Goal: Transaction & Acquisition: Purchase product/service

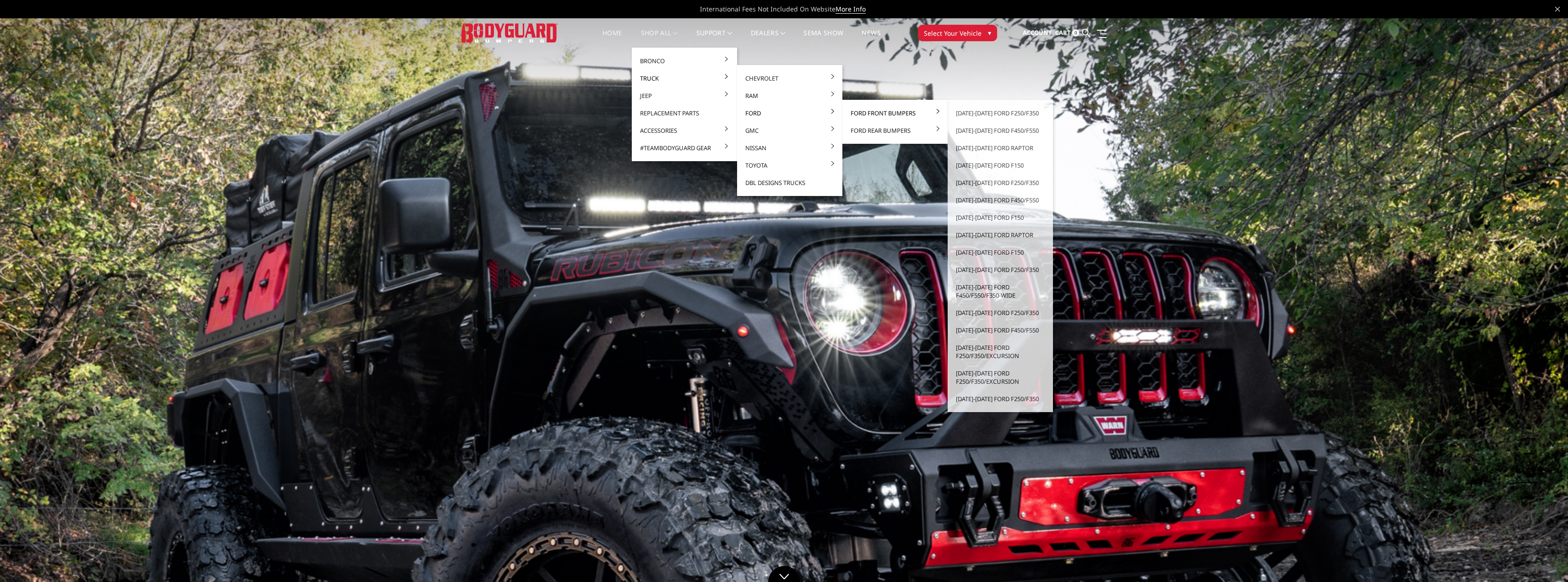
click at [877, 114] on link "Ford Front Bumpers" at bounding box center [895, 113] width 98 height 17
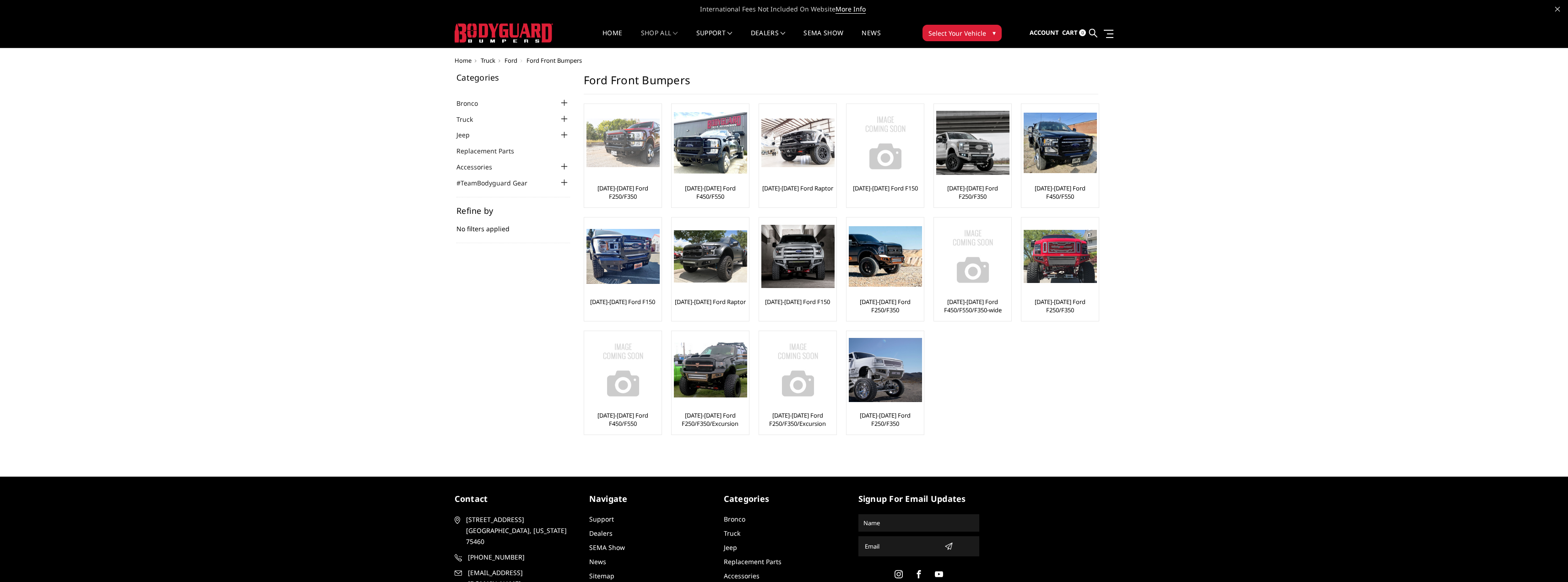
click at [625, 151] on img at bounding box center [623, 143] width 73 height 49
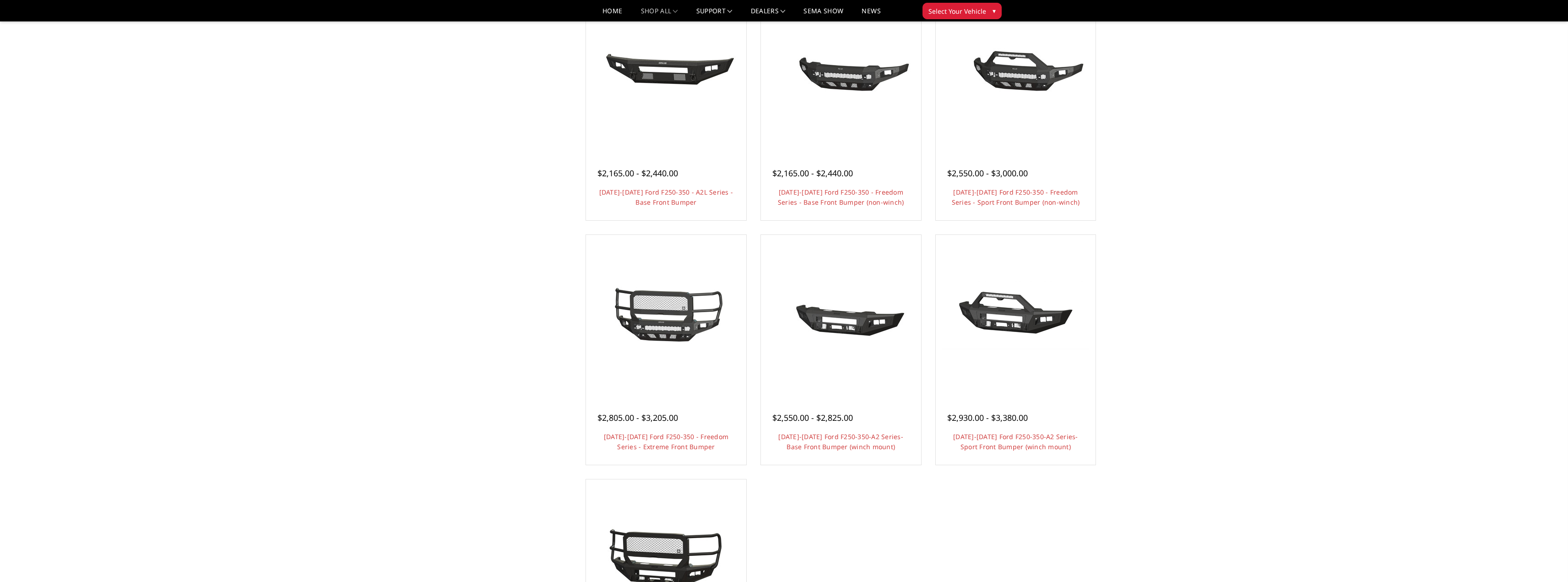
scroll to position [412, 0]
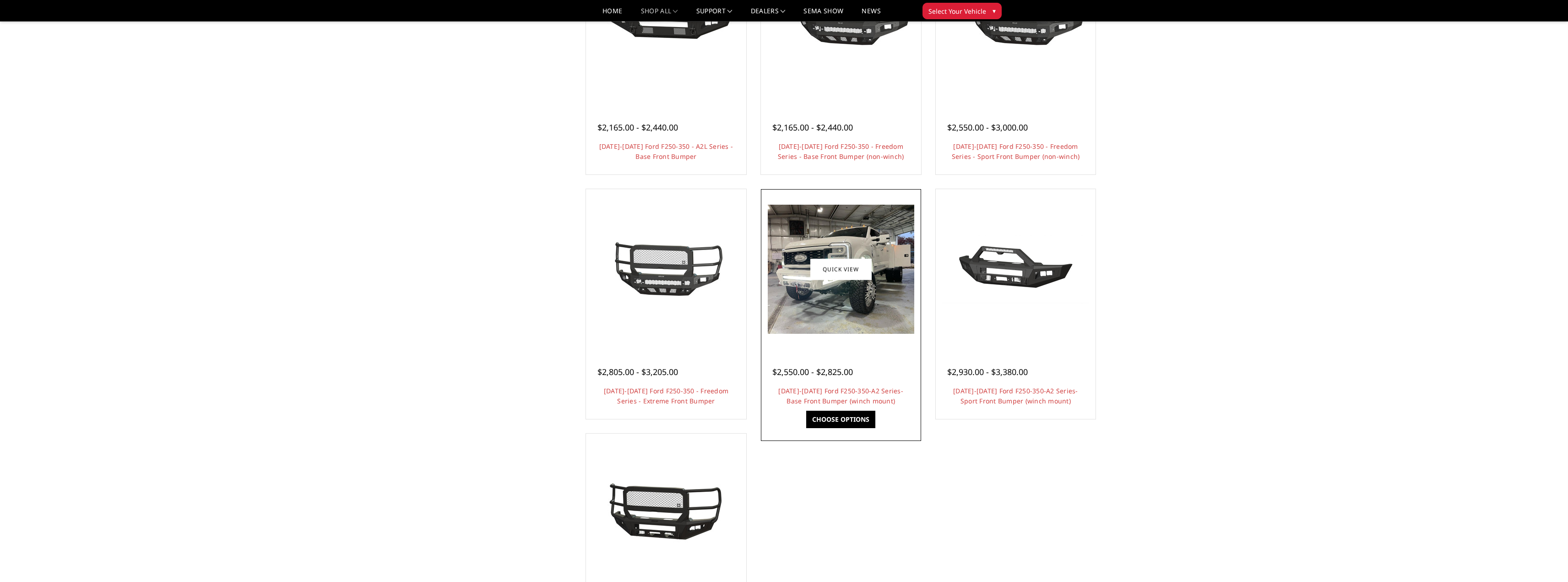
click at [832, 307] on img at bounding box center [840, 269] width 146 height 129
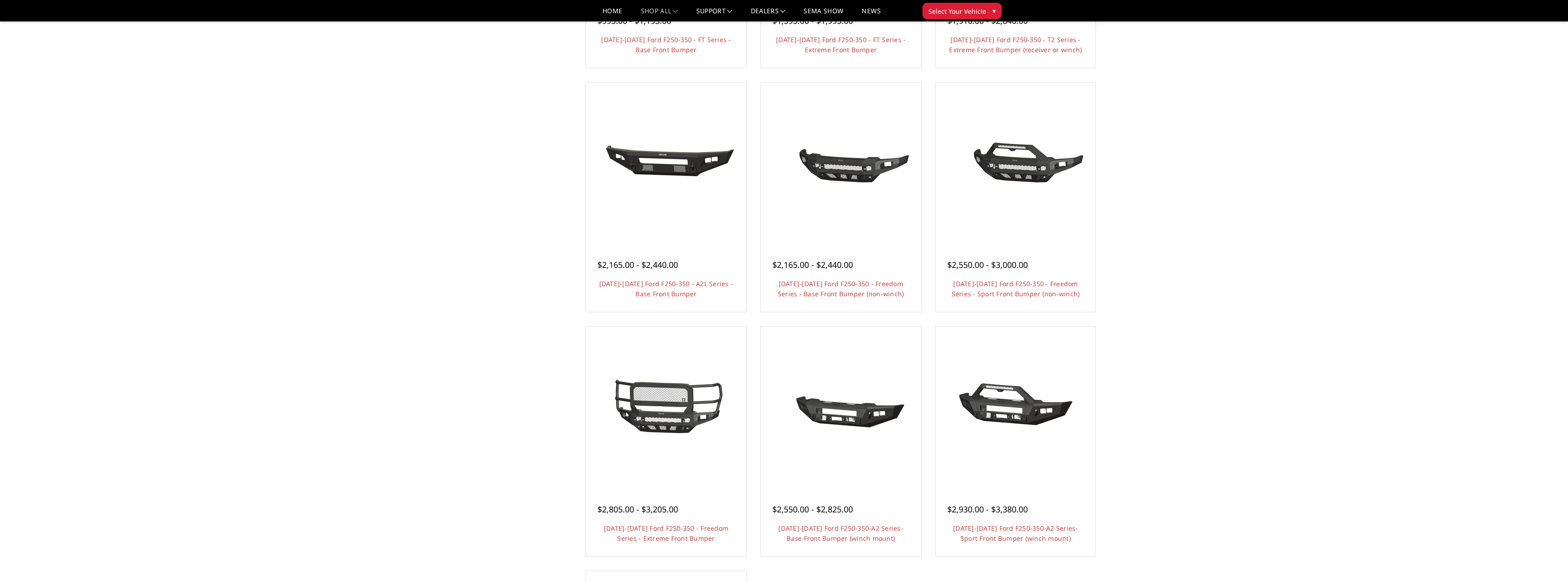
scroll to position [229, 0]
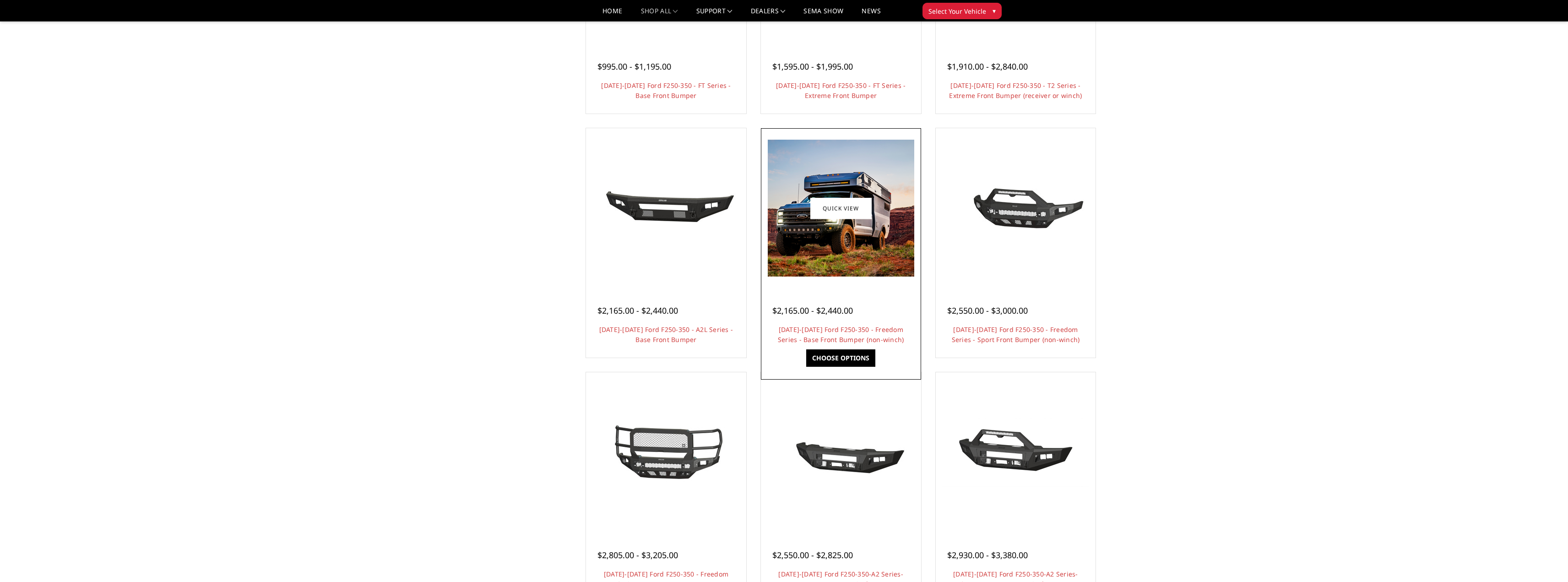
click at [873, 255] on img at bounding box center [840, 208] width 146 height 137
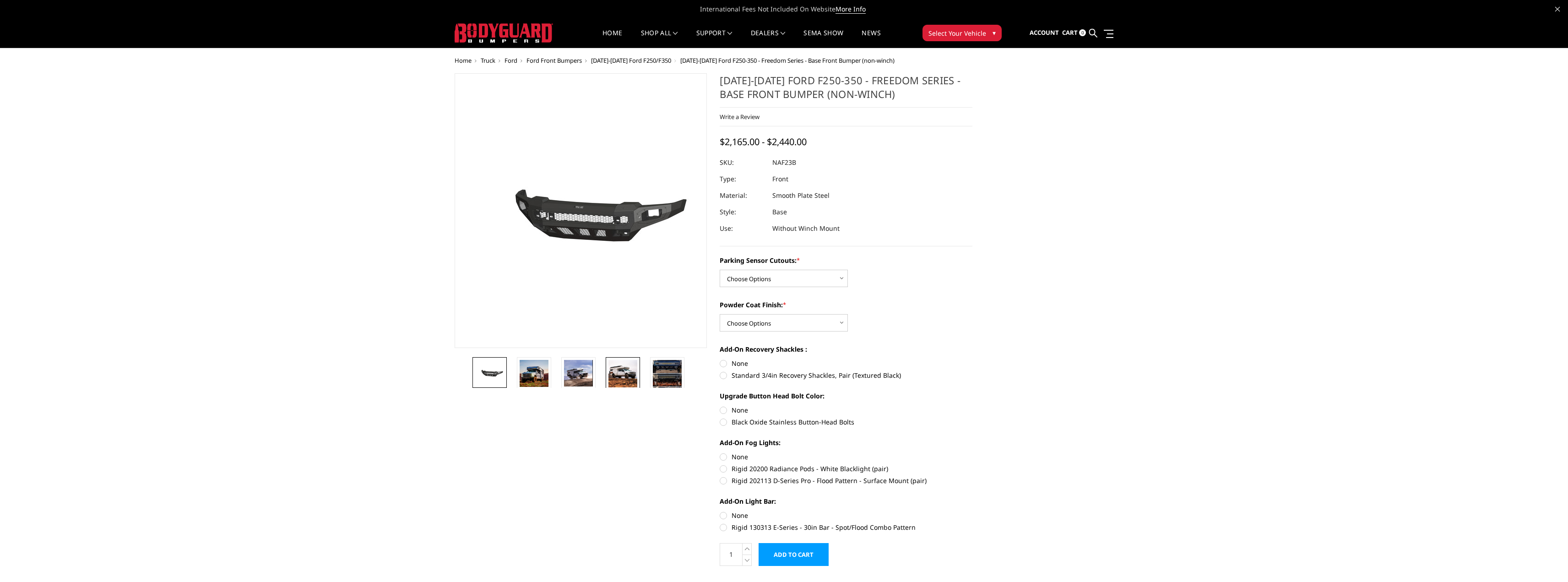
click at [626, 372] on img at bounding box center [623, 374] width 29 height 27
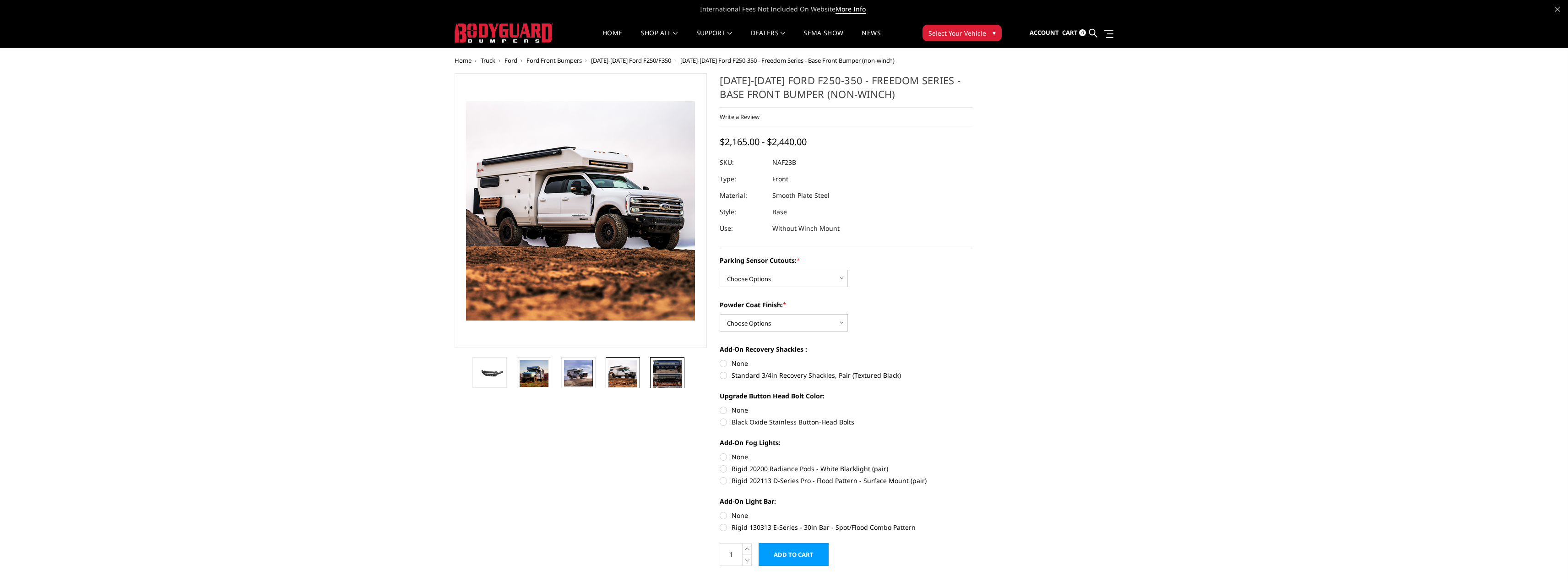
click at [670, 377] on img at bounding box center [667, 380] width 29 height 40
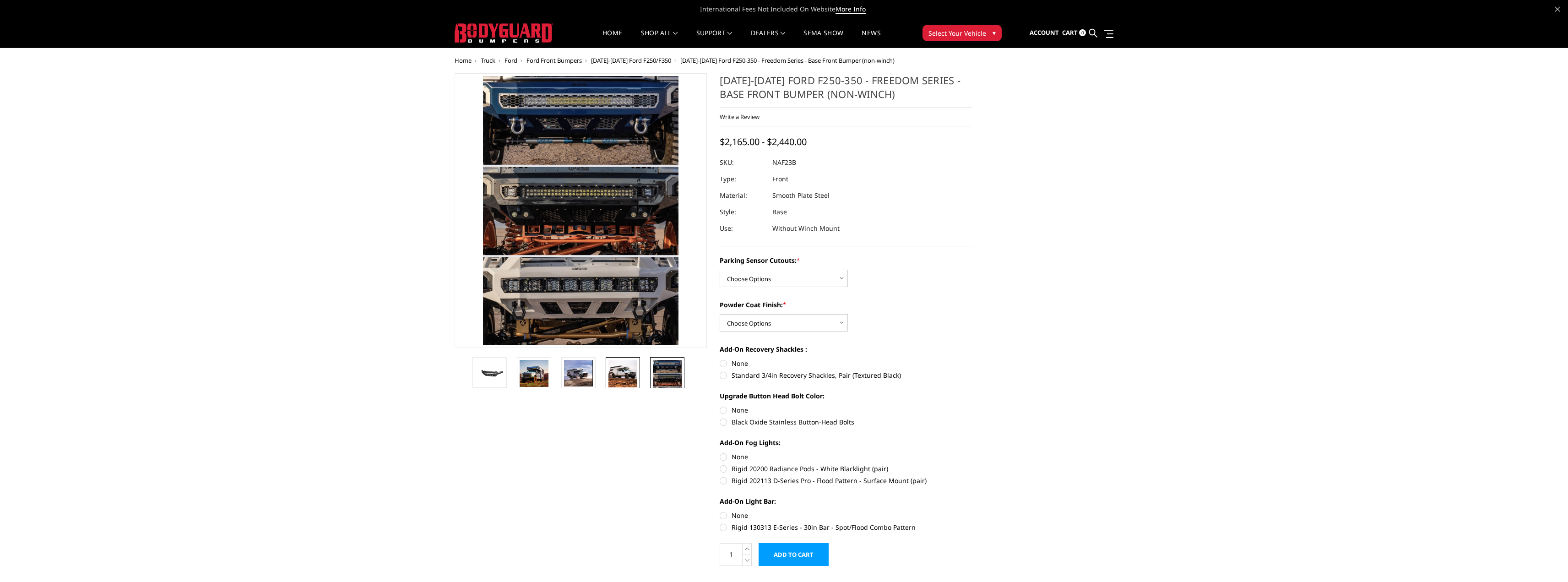
click at [626, 380] on img at bounding box center [623, 374] width 29 height 27
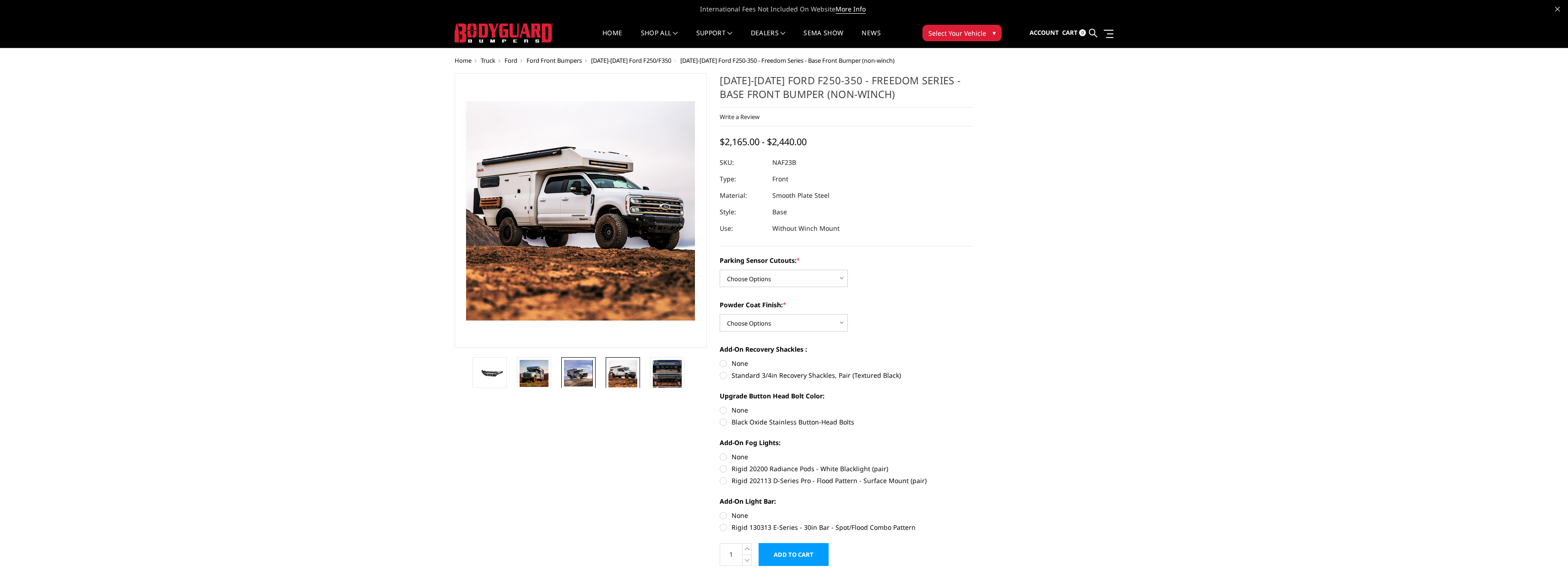
click at [575, 372] on img at bounding box center [579, 373] width 29 height 27
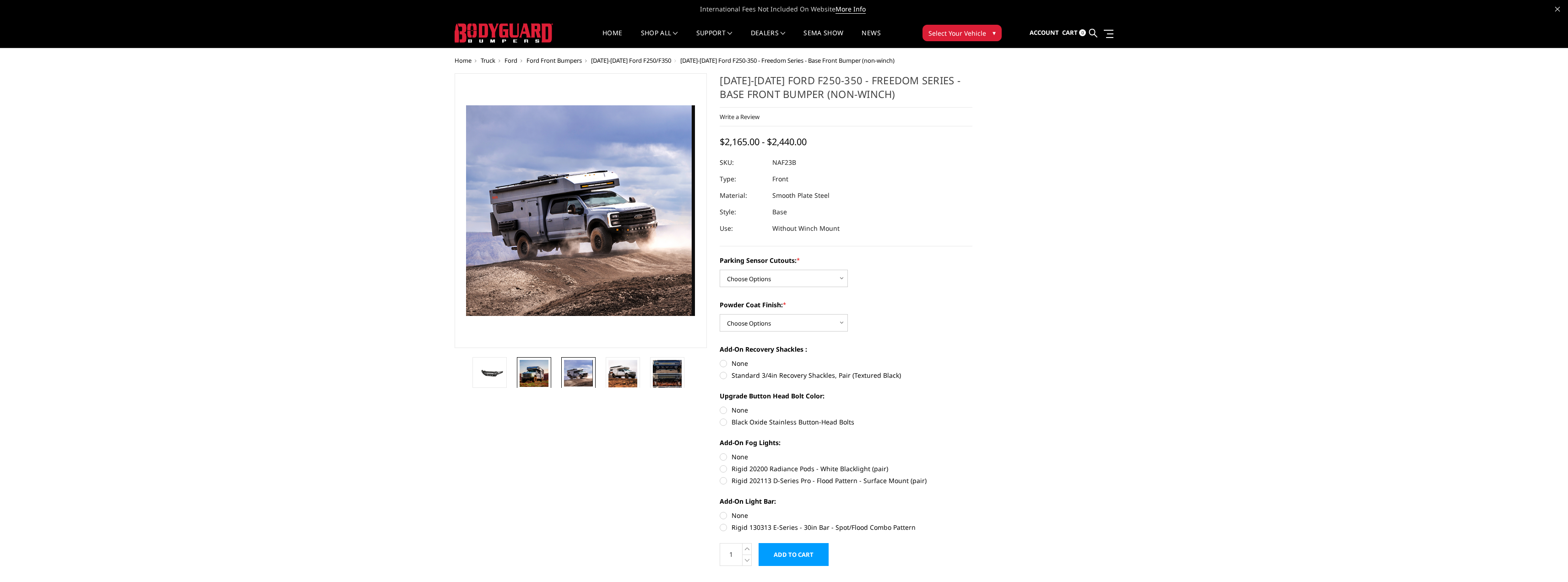
click at [533, 373] on img at bounding box center [534, 374] width 29 height 27
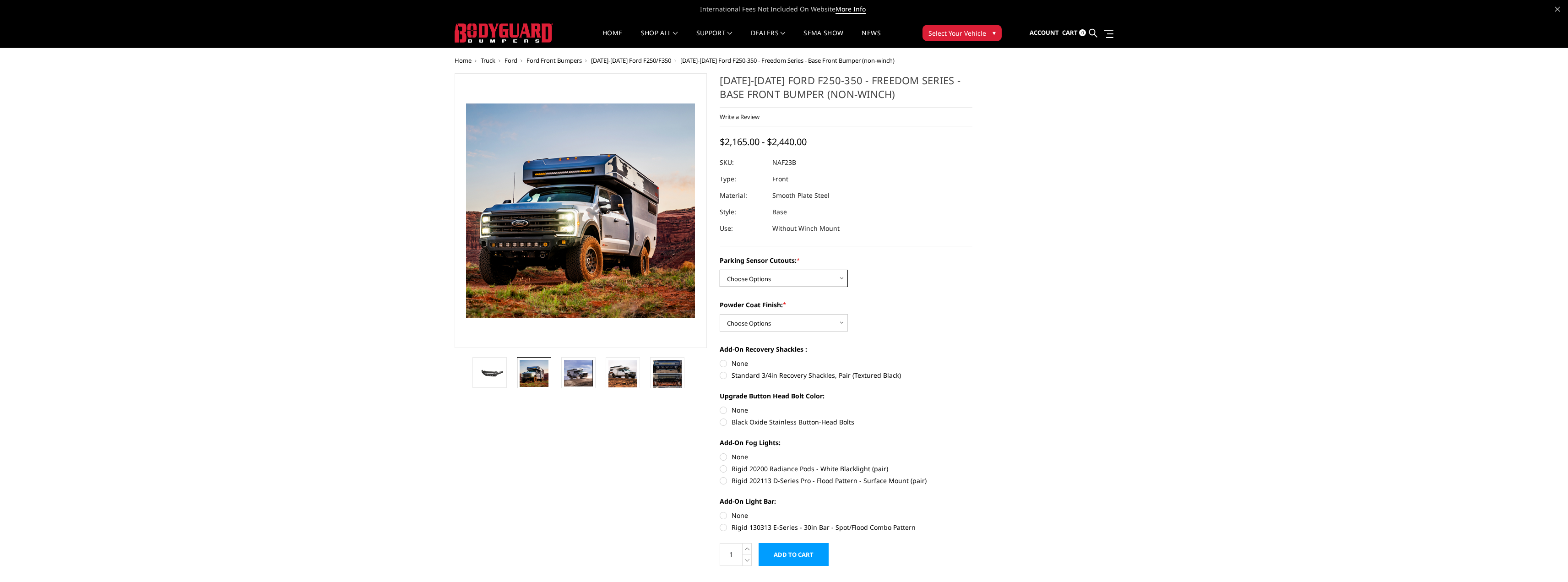
click at [778, 283] on select "Choose Options No - Without Parking Sensor Cutouts Yes - With Parking Sensor Cu…" at bounding box center [783, 278] width 128 height 17
click at [957, 289] on div "Parking Sensor Cutouts: * Choose Options No - Without Parking Sensor Cutouts Ye…" at bounding box center [846, 393] width 253 height 275
click at [788, 317] on select "Choose Options Bare Metal Textured Black Powder Coat" at bounding box center [783, 323] width 128 height 17
click at [660, 374] on img at bounding box center [667, 380] width 29 height 40
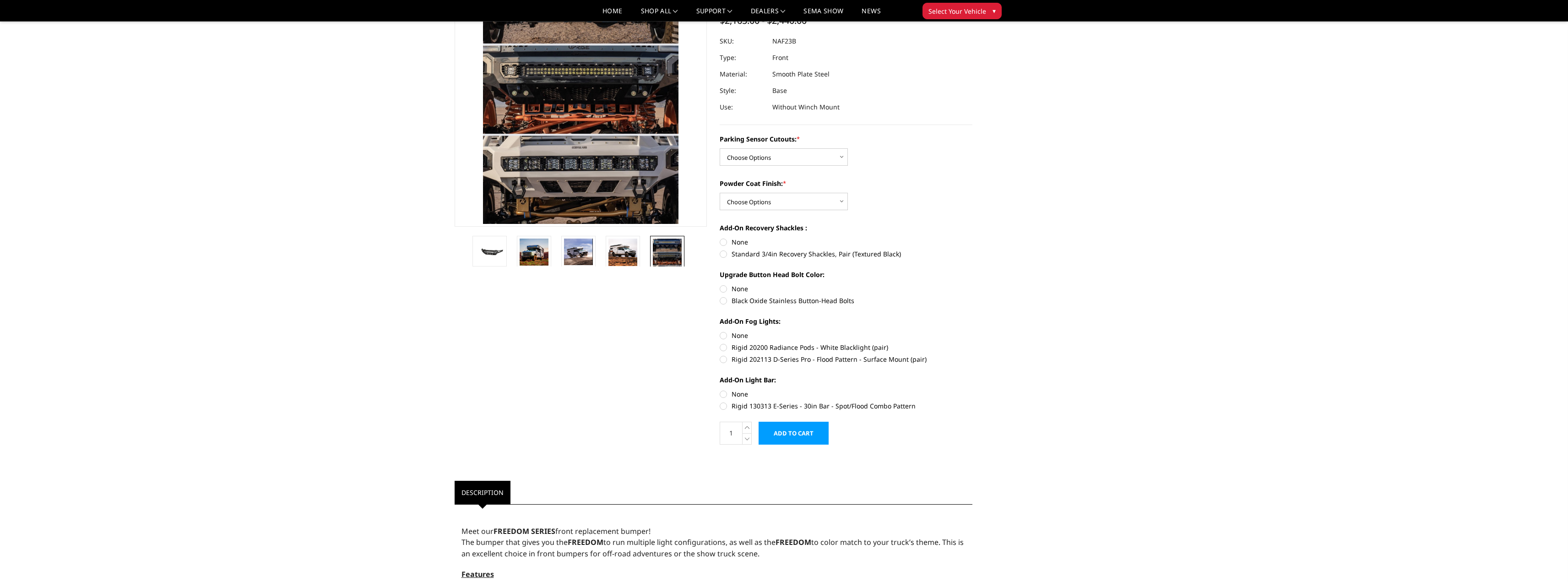
scroll to position [92, 0]
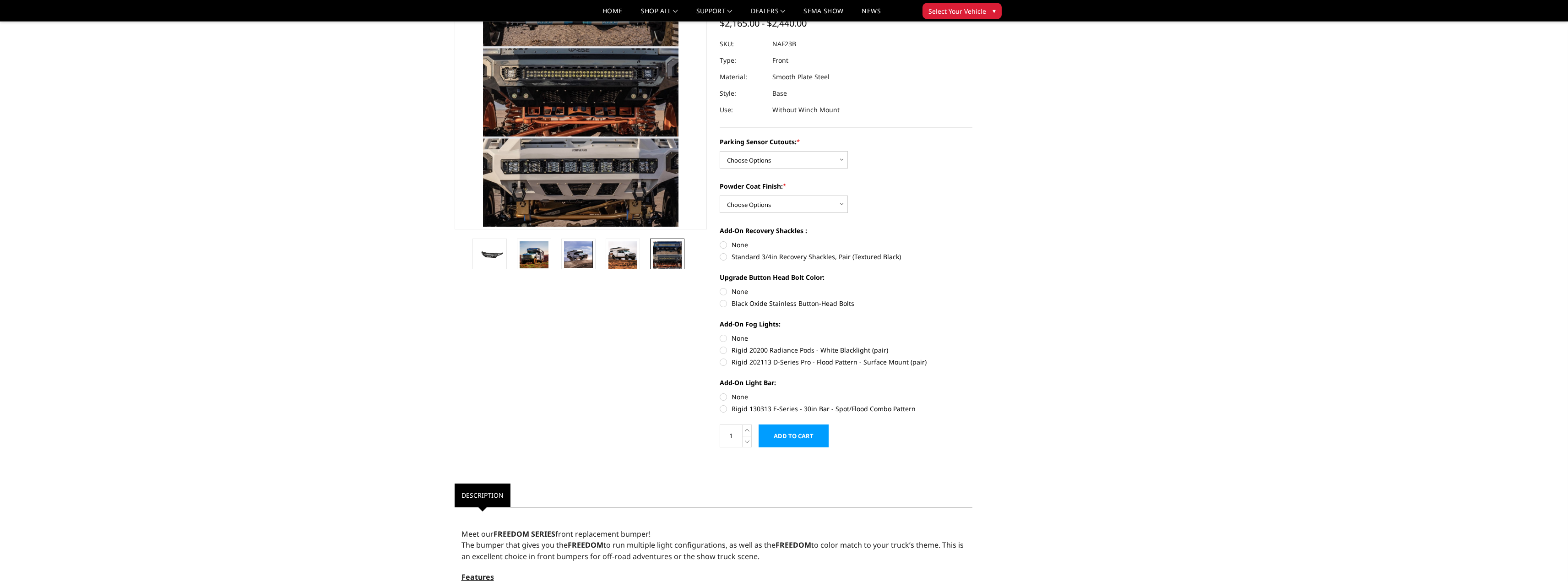
click at [665, 258] on img at bounding box center [667, 261] width 29 height 40
click at [525, 261] on img at bounding box center [534, 255] width 29 height 27
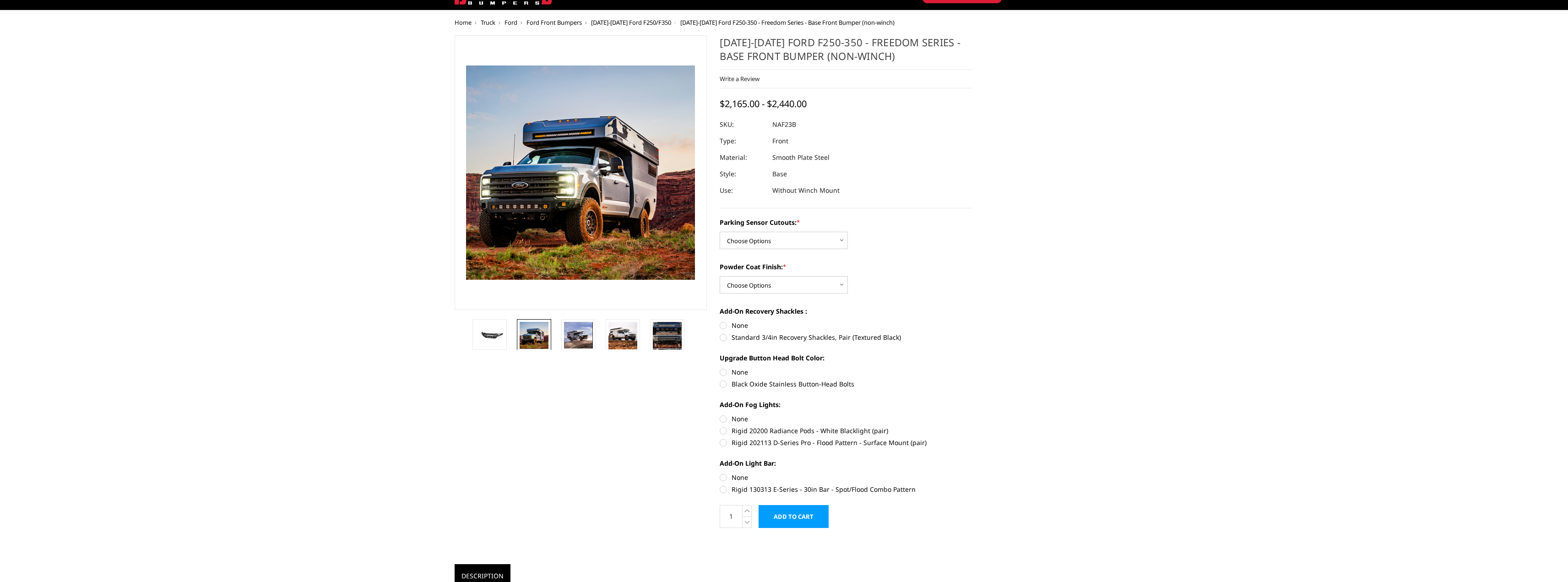
scroll to position [0, 0]
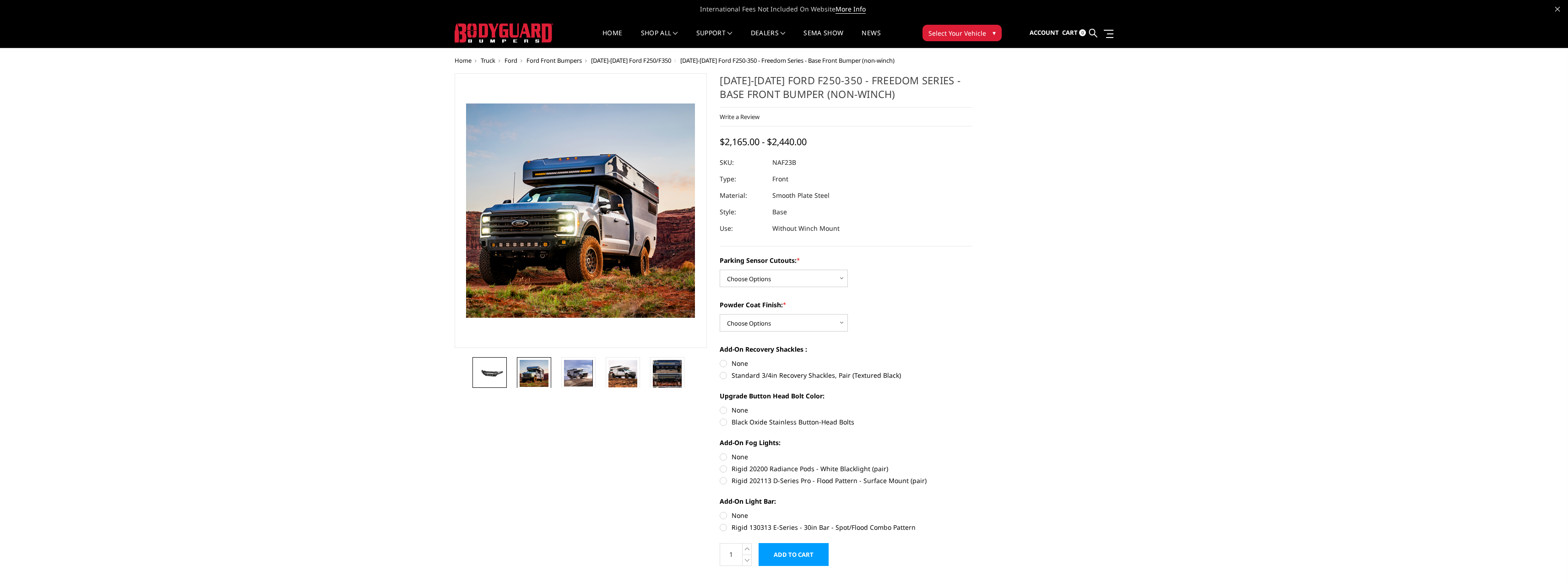
click at [482, 372] on img at bounding box center [489, 373] width 29 height 14
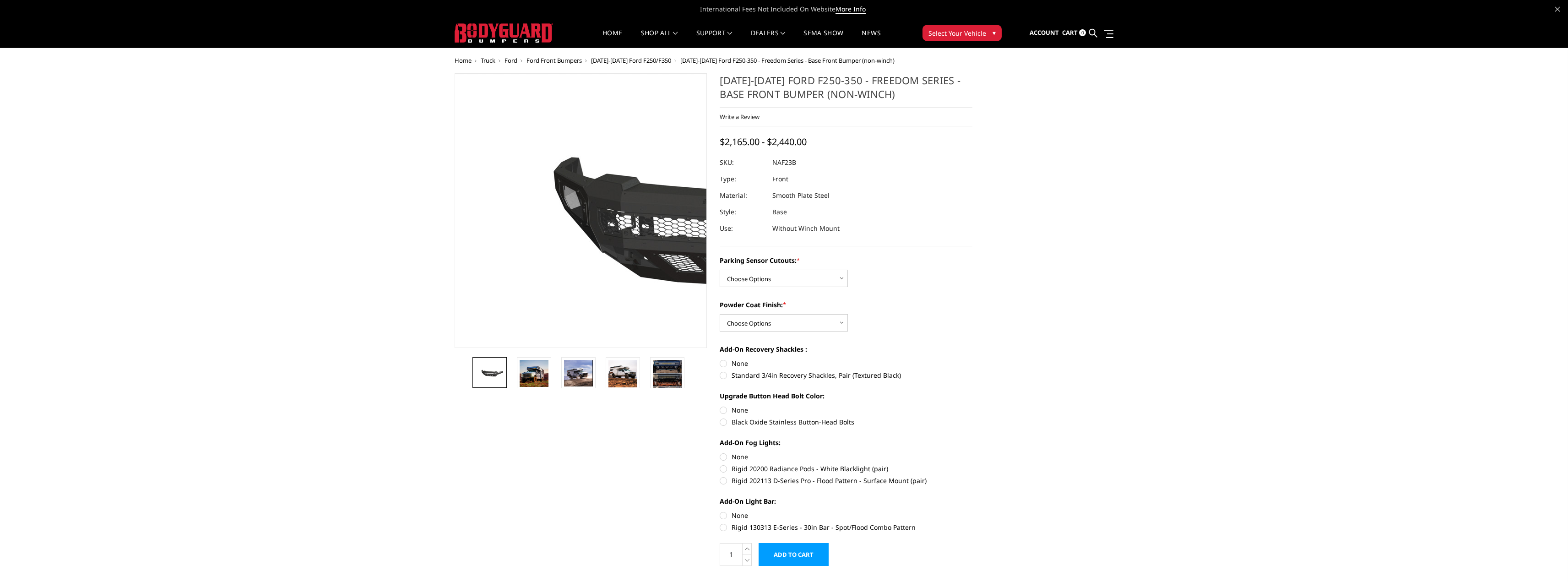
click at [475, 239] on img at bounding box center [720, 211] width 586 height 274
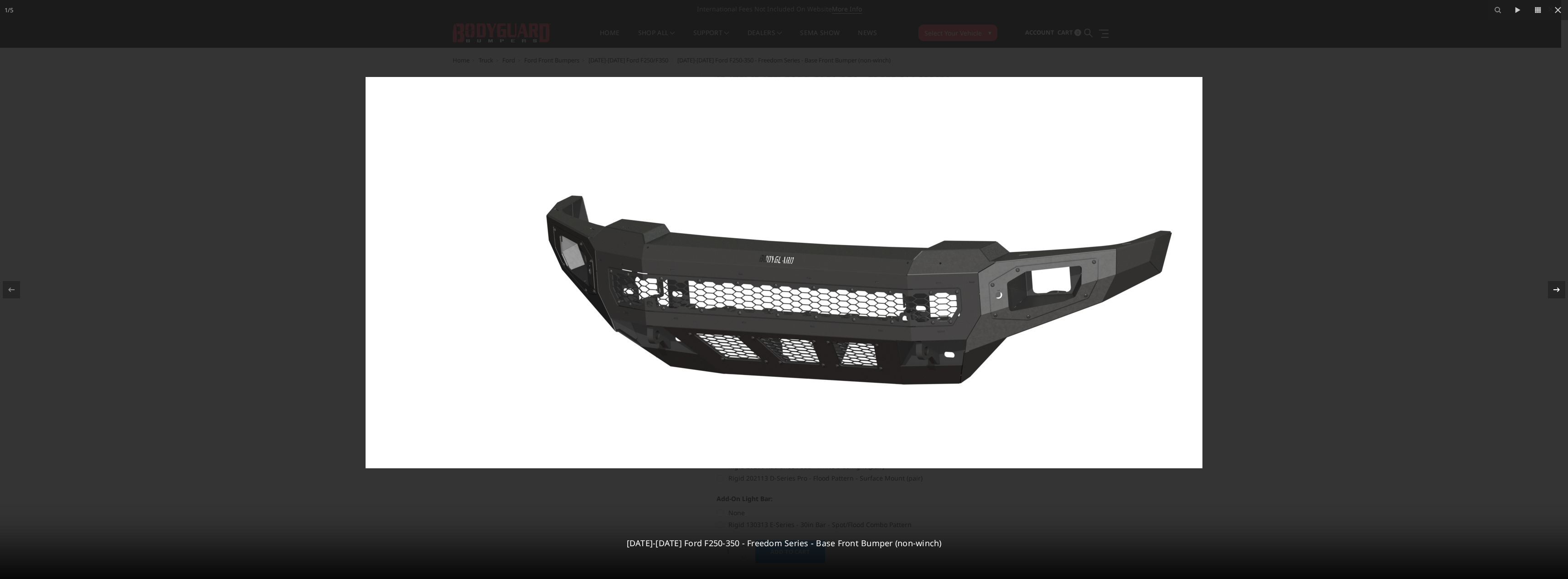
click at [1557, 293] on icon at bounding box center [1557, 290] width 11 height 11
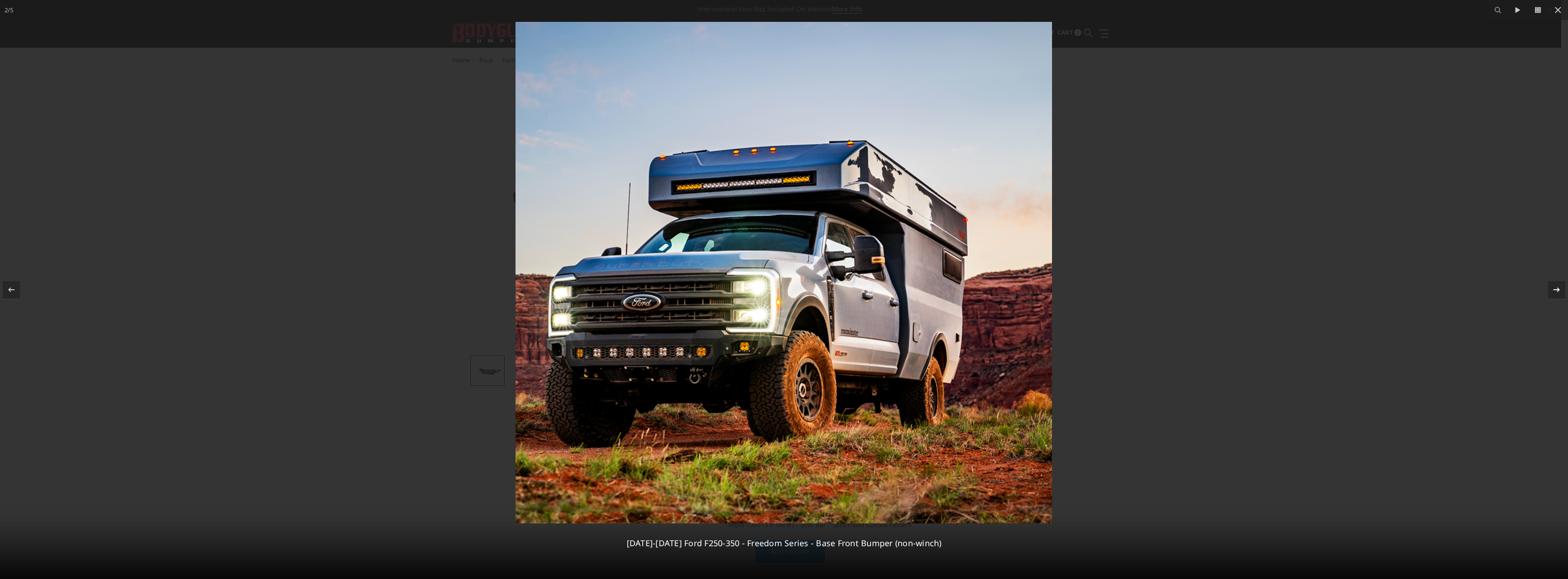
click at [1557, 293] on div "2 / 5 2023-2025 Ford F250-350 - Freedom Series - Base Front Bumper (non-winch)" at bounding box center [784, 290] width 1568 height 579
click at [1557, 12] on icon at bounding box center [1557, 10] width 11 height 11
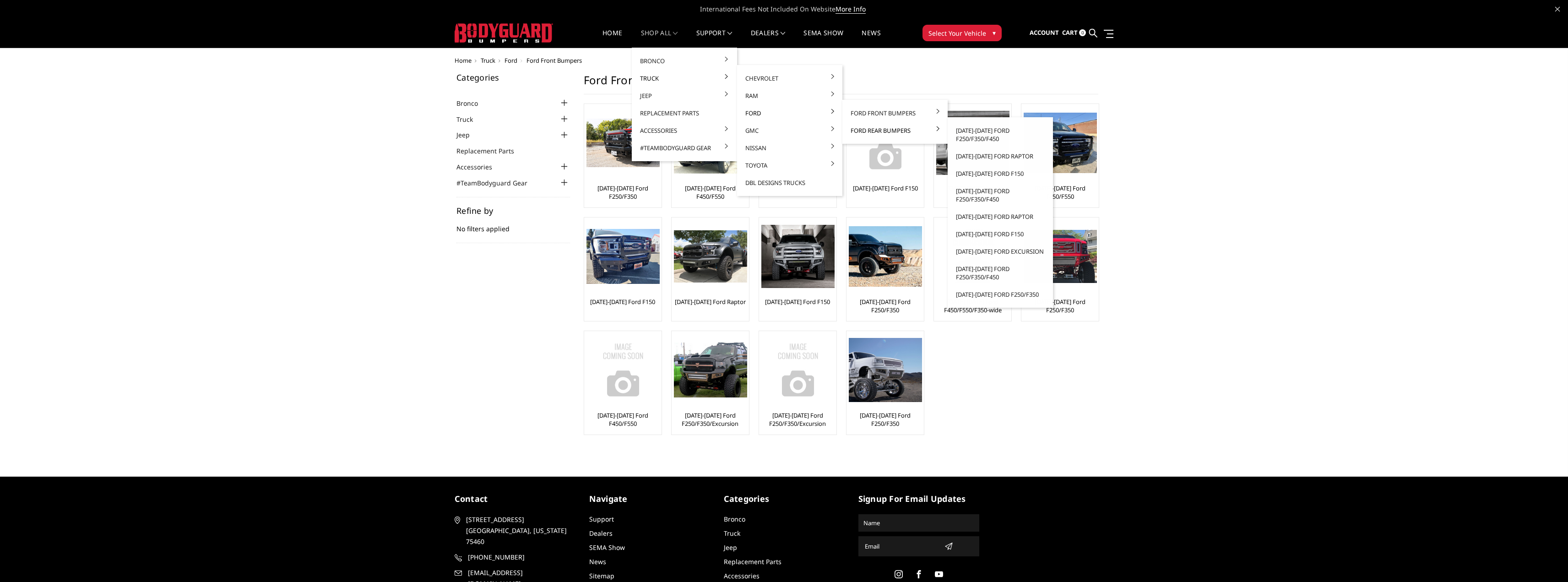
click at [873, 131] on link "Ford Rear Bumpers" at bounding box center [895, 130] width 98 height 17
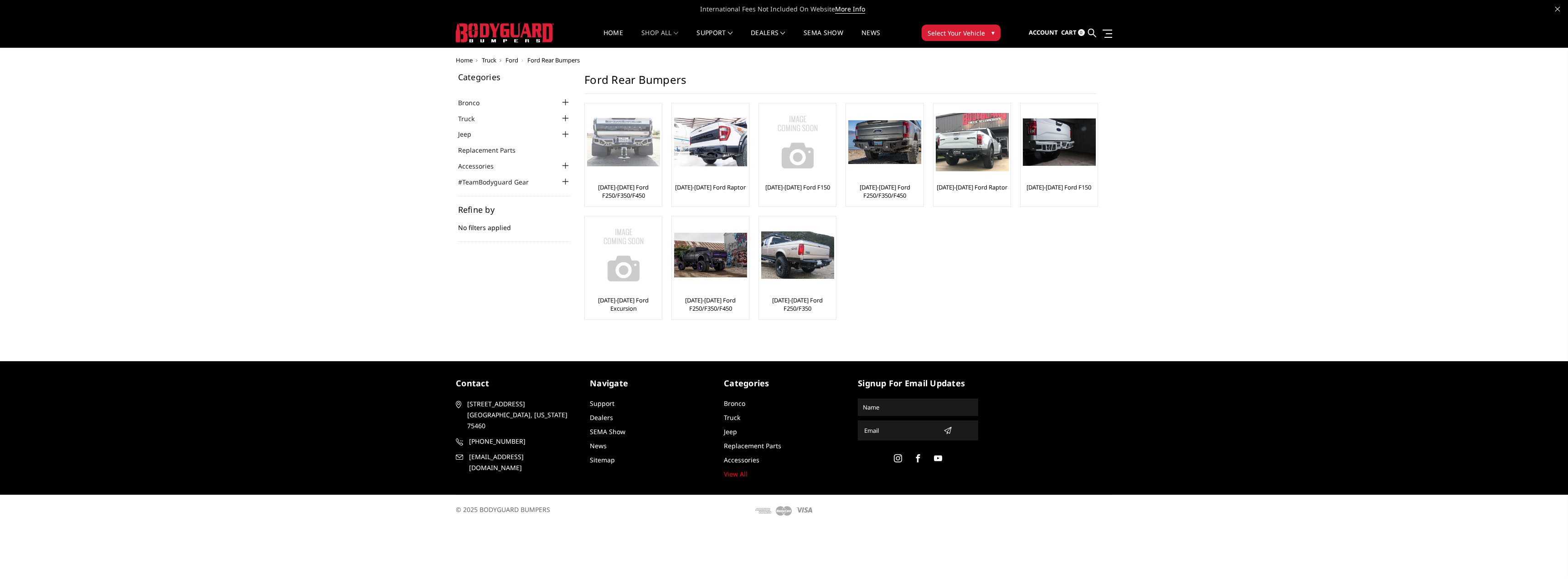
click at [613, 139] on img at bounding box center [623, 142] width 73 height 49
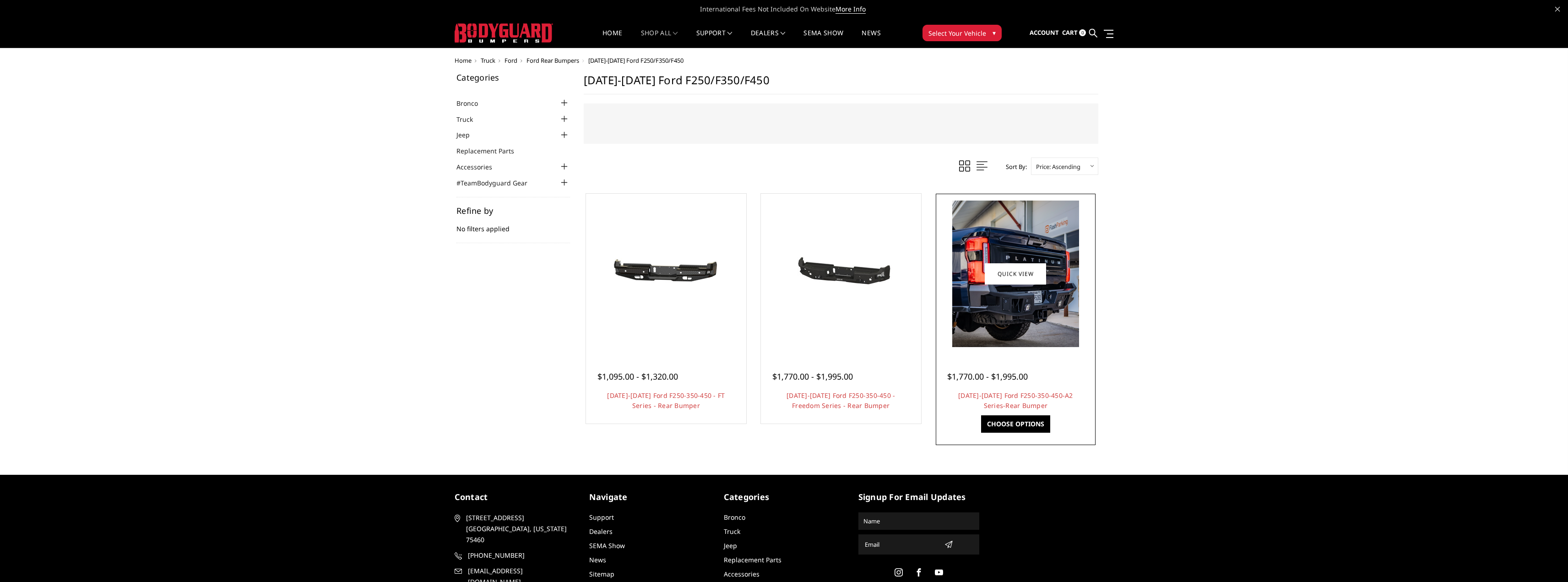
click at [1032, 327] on img at bounding box center [1015, 274] width 127 height 146
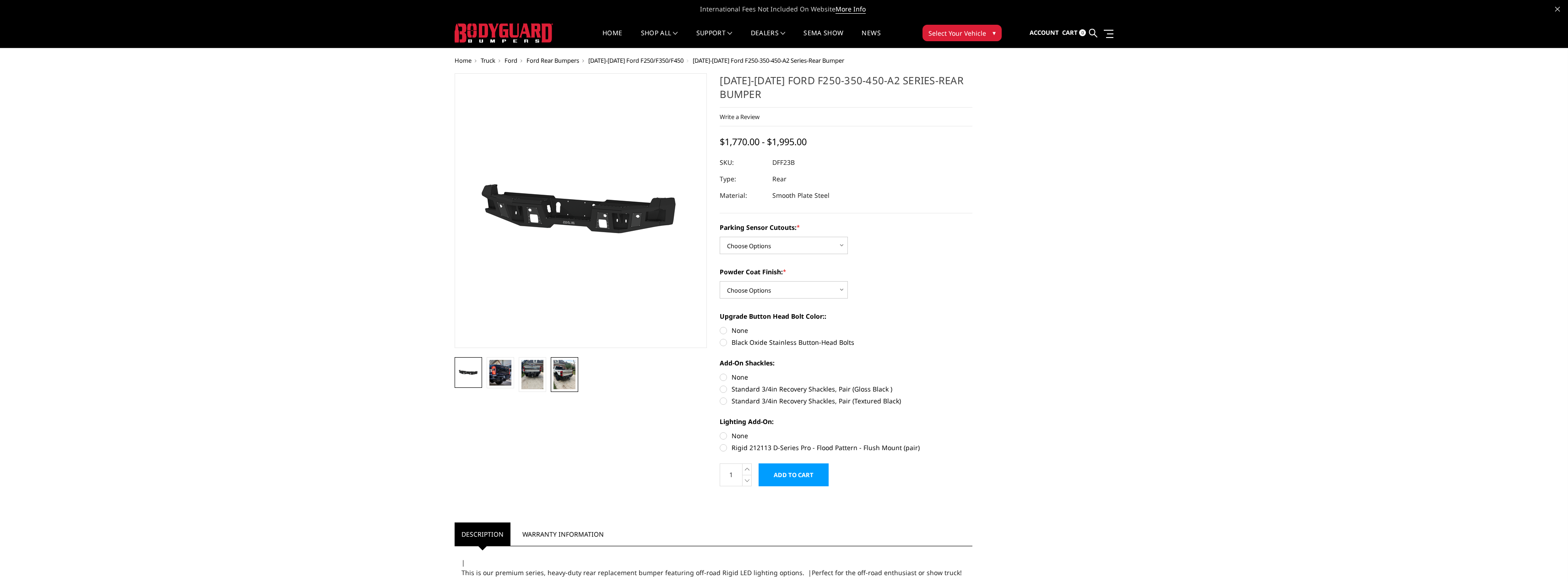
click at [558, 380] on img at bounding box center [564, 374] width 22 height 30
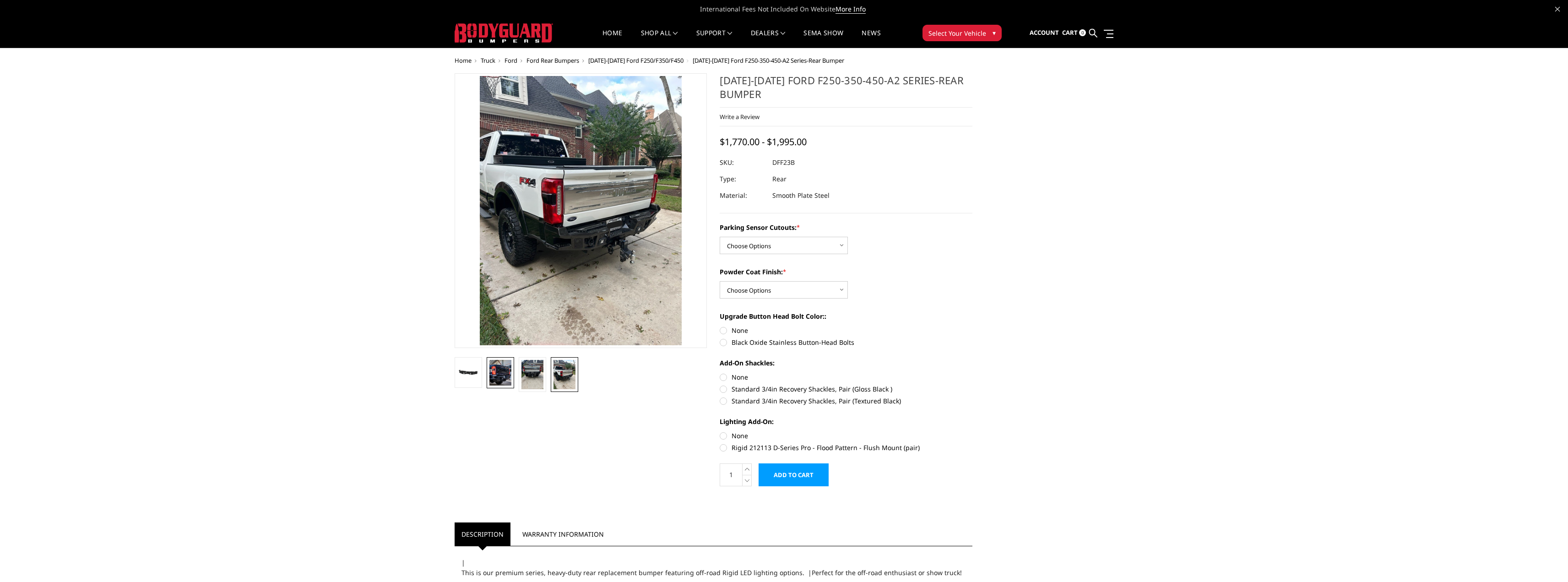
click at [500, 375] on img at bounding box center [500, 373] width 22 height 26
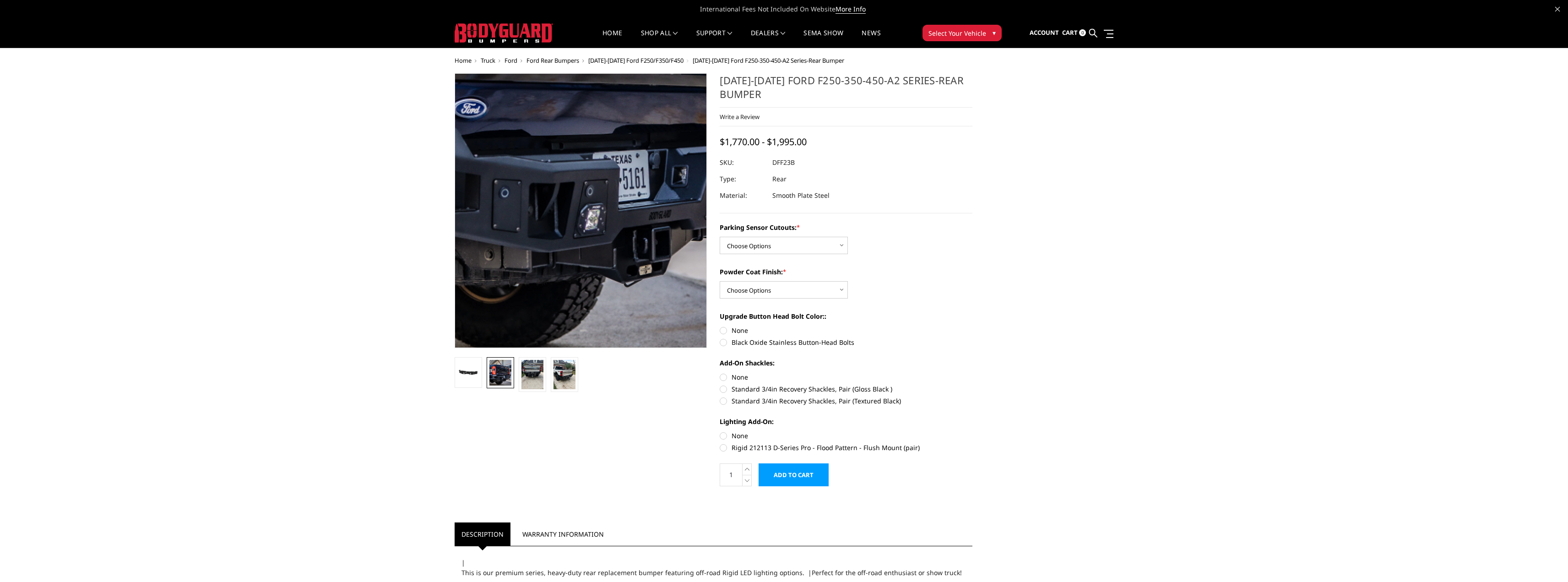
click at [617, 324] on img at bounding box center [544, 83] width 507 height 587
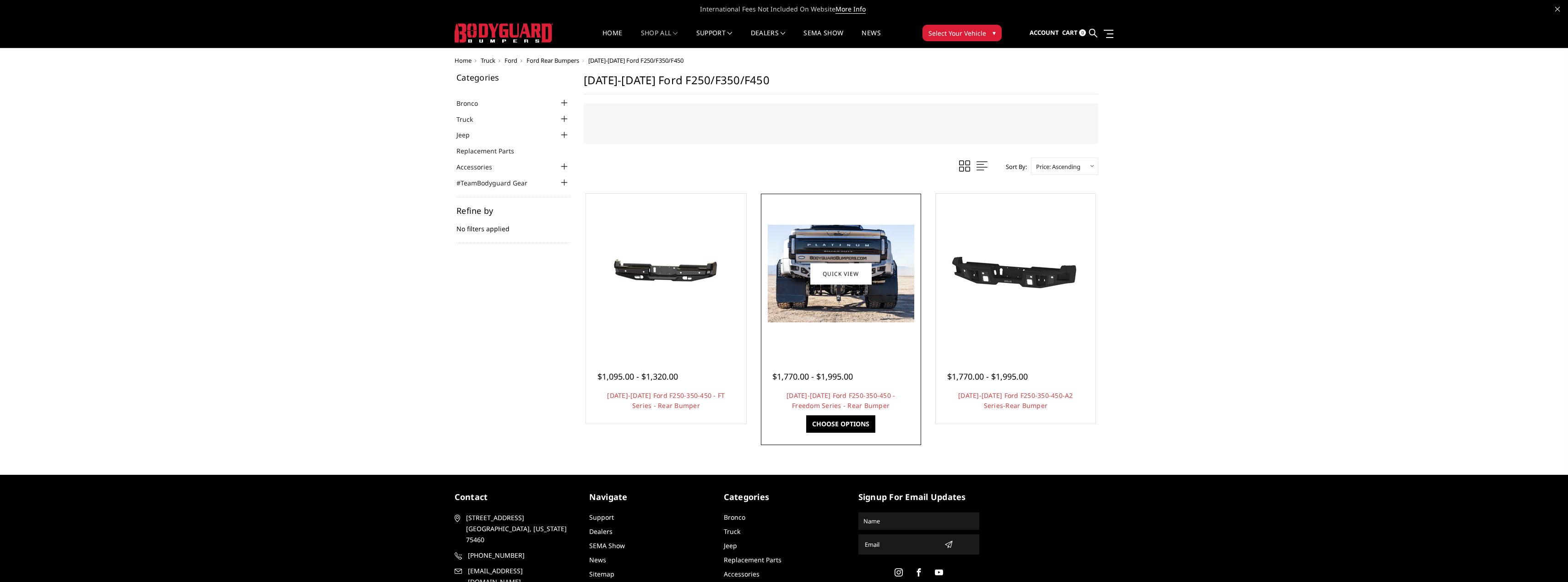
click at [789, 326] on div at bounding box center [840, 274] width 155 height 155
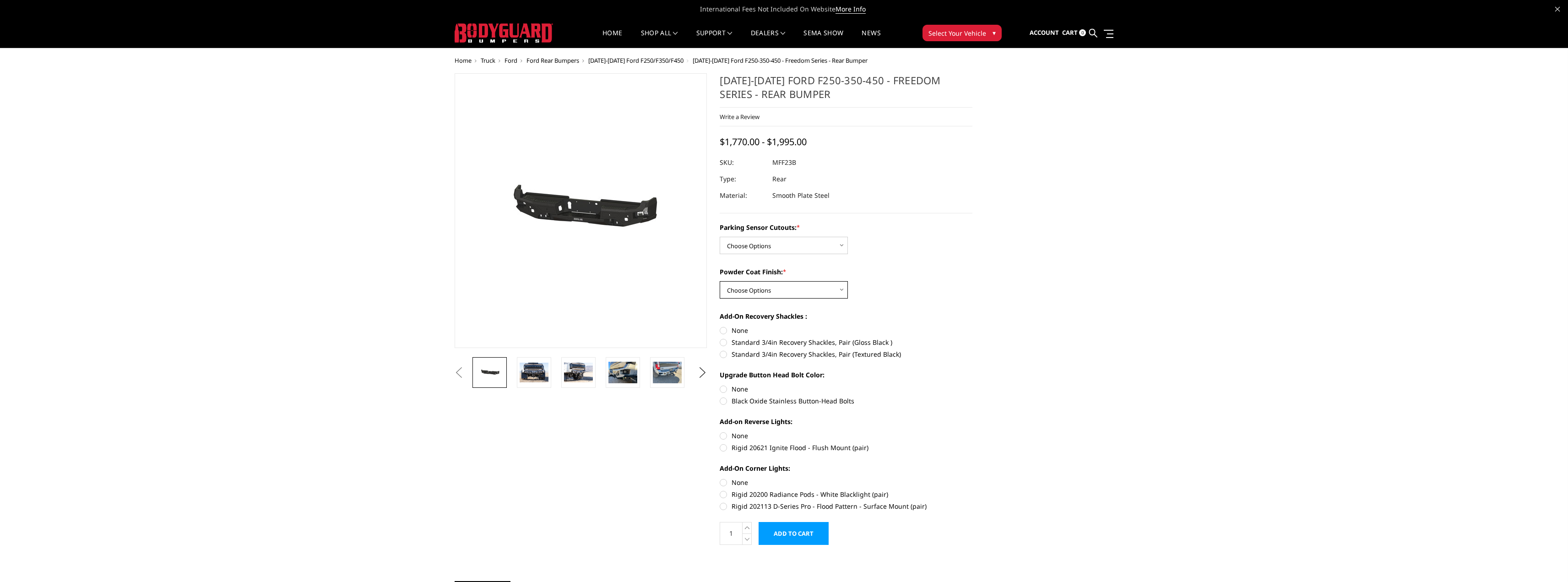
click at [801, 297] on select "Choose Options Bare Metal Textured Black Powder Coat" at bounding box center [783, 289] width 128 height 17
click at [1014, 310] on div "Previous" at bounding box center [784, 577] width 672 height 1008
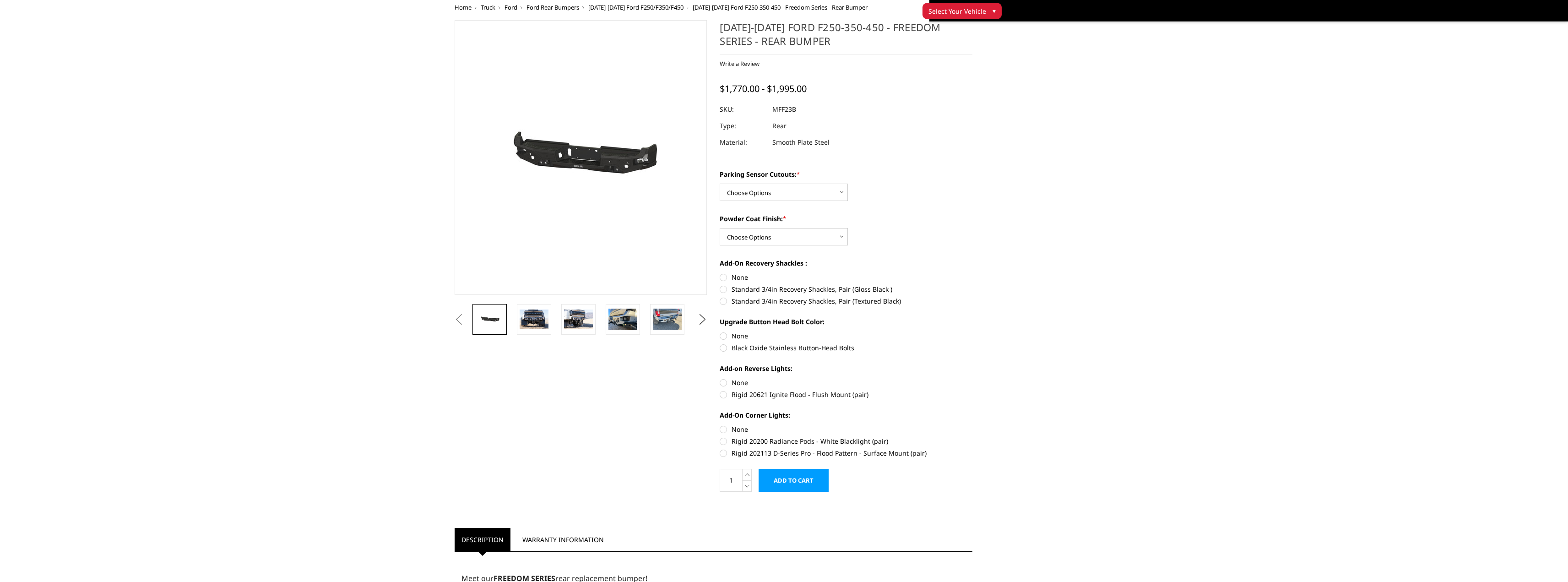
scroll to position [92, 0]
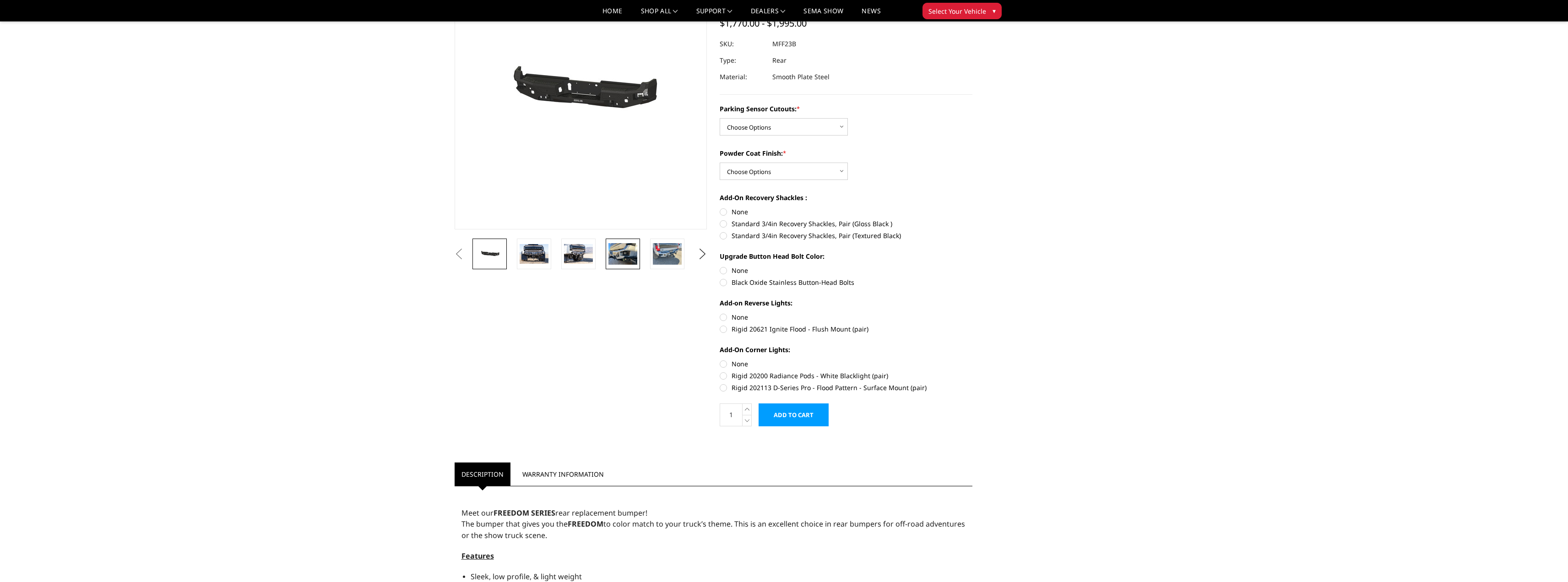
click at [617, 256] on img at bounding box center [623, 254] width 29 height 21
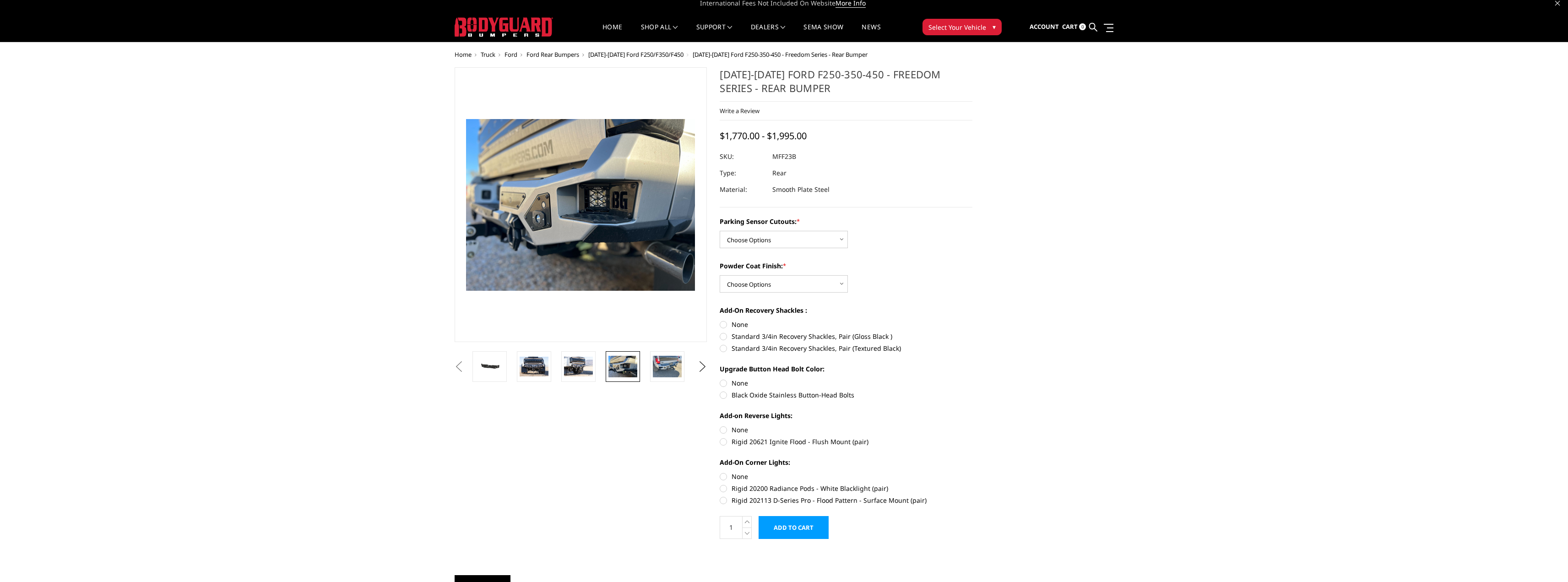
scroll to position [0, 0]
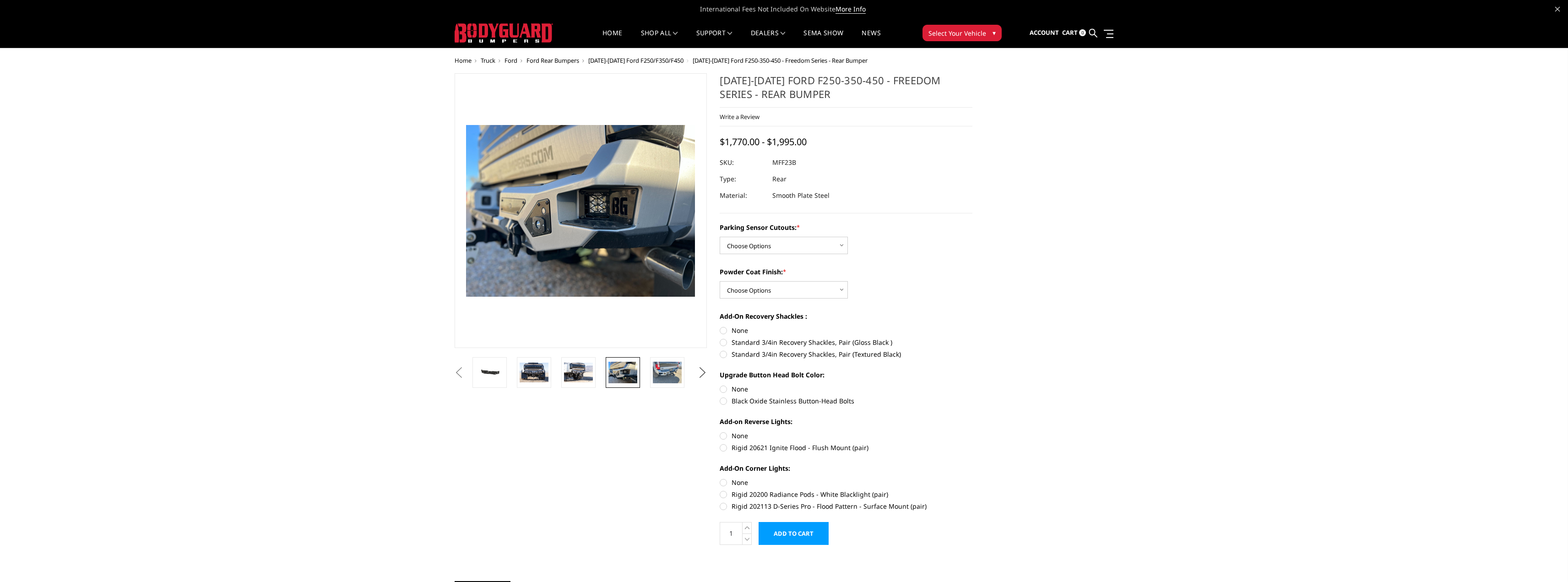
click at [699, 372] on button "Next" at bounding box center [702, 373] width 14 height 14
click at [611, 373] on img at bounding box center [623, 372] width 29 height 21
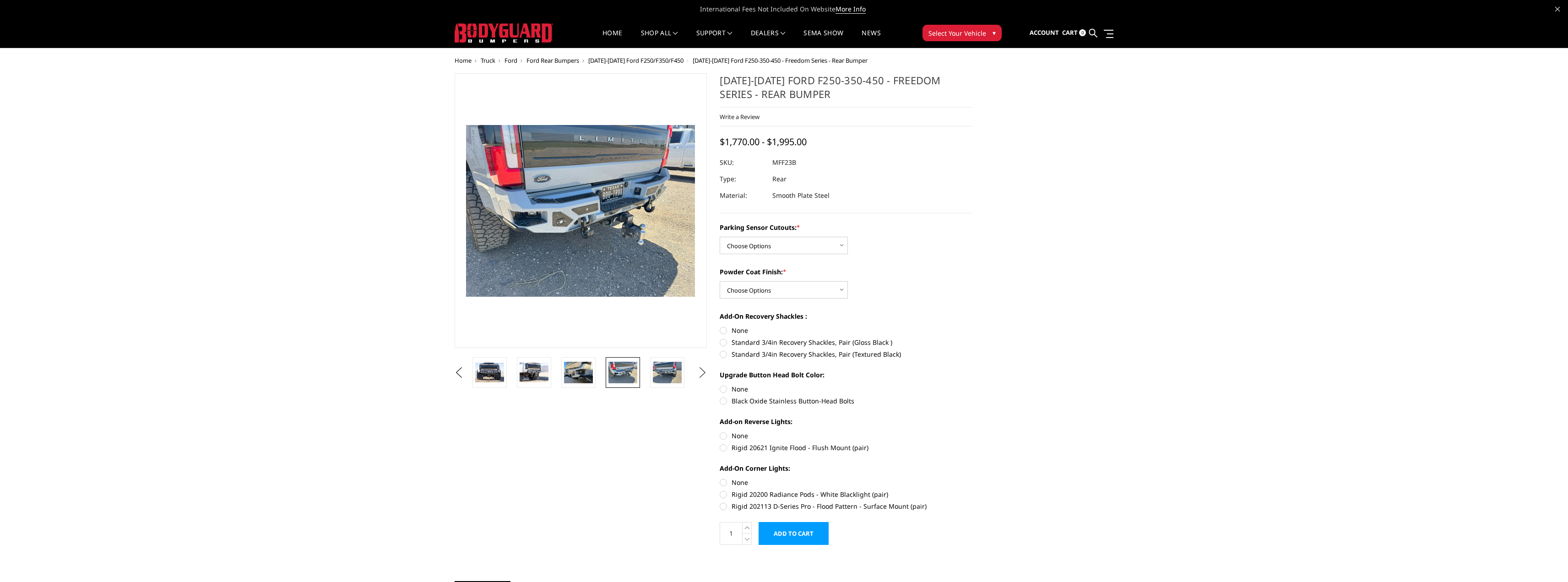
click at [704, 372] on button "Next" at bounding box center [702, 373] width 14 height 14
click at [674, 377] on img at bounding box center [667, 372] width 29 height 19
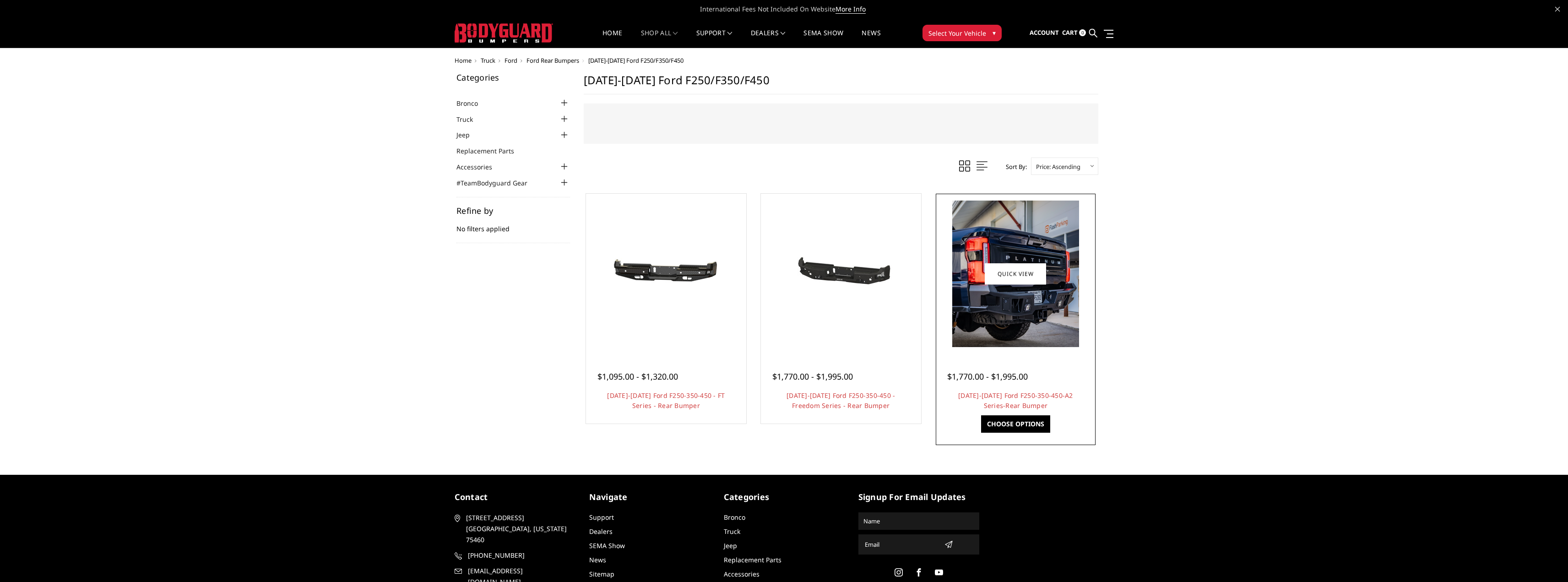
click at [995, 330] on img at bounding box center [1015, 274] width 127 height 146
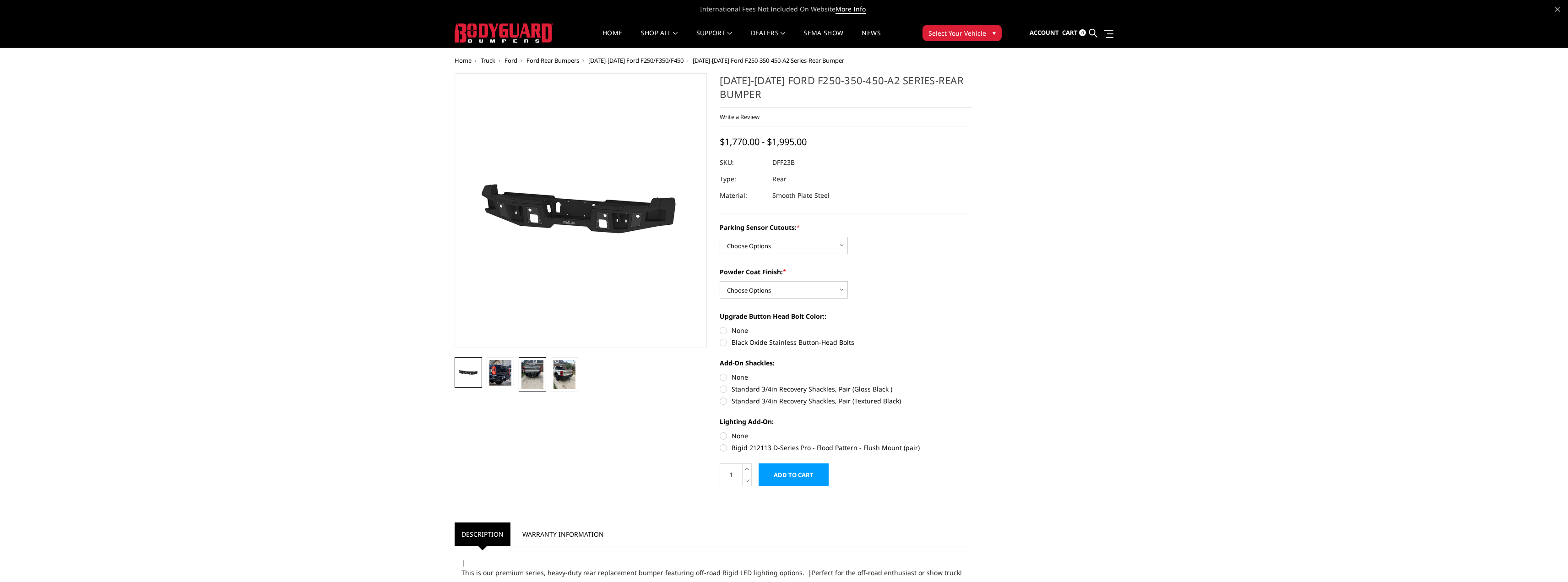
click at [531, 374] on img at bounding box center [532, 374] width 22 height 30
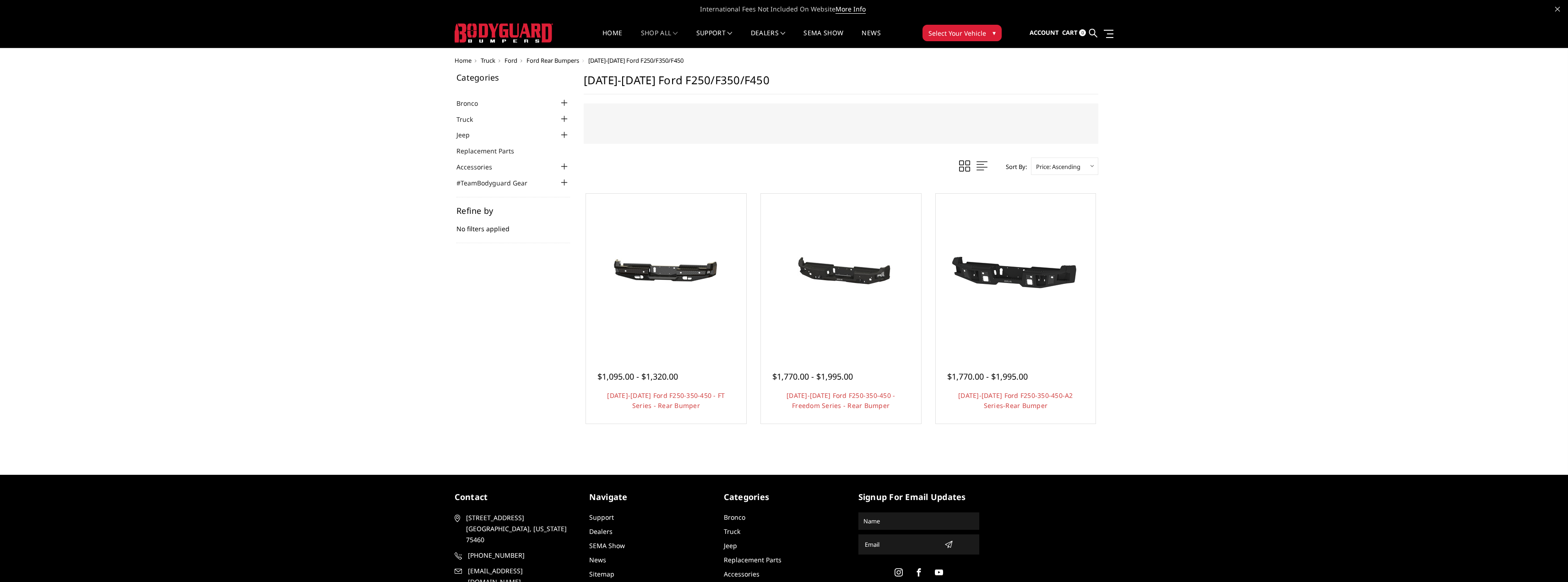
click at [1191, 308] on div "Home Truck Ford Ford Rear Bumpers 2023-2025 Ford F250/F350/F450 Categories Bron…" at bounding box center [784, 255] width 1568 height 394
click at [510, 61] on span "Ford" at bounding box center [511, 60] width 13 height 8
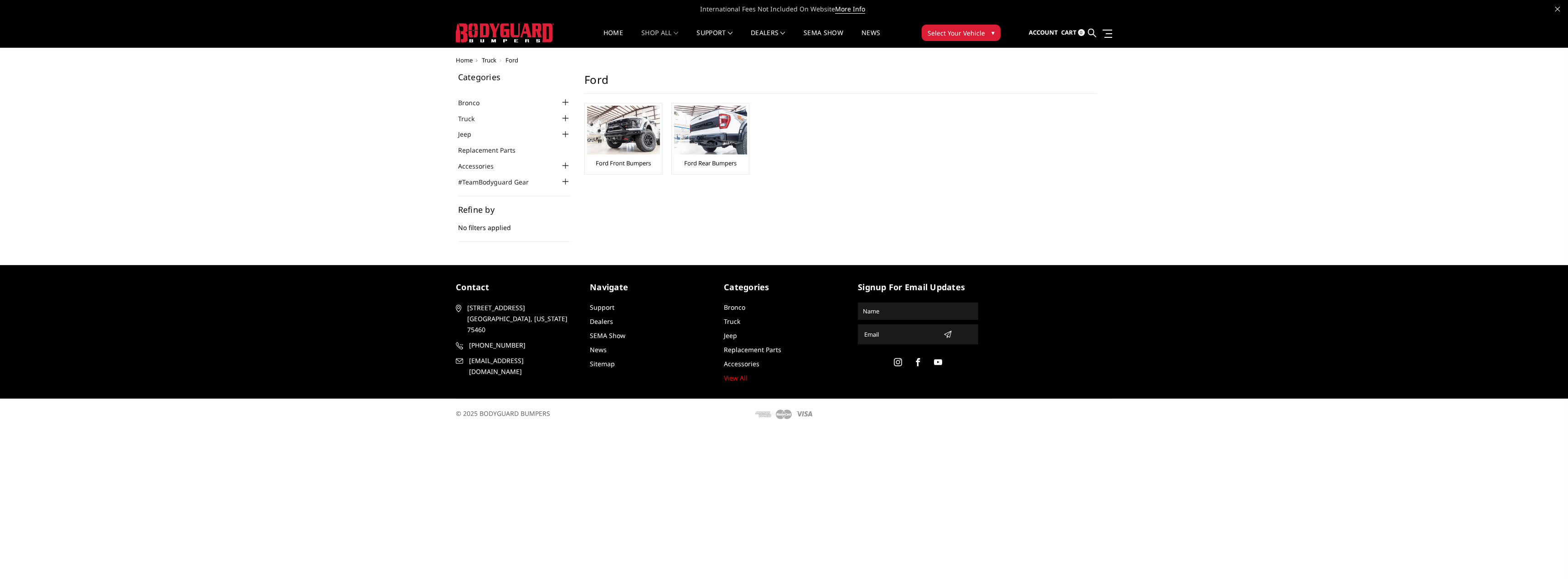
click at [560, 125] on ul "Bronco [DATE]-[DATE] Bronco Front [DATE]-[DATE] Bronco Rear [DATE]-[DATE] Bronc…" at bounding box center [514, 142] width 113 height 90
click at [609, 156] on div "Ford Front Bumpers" at bounding box center [623, 139] width 72 height 66
click at [606, 164] on link "Ford Front Bumpers" at bounding box center [623, 163] width 55 height 8
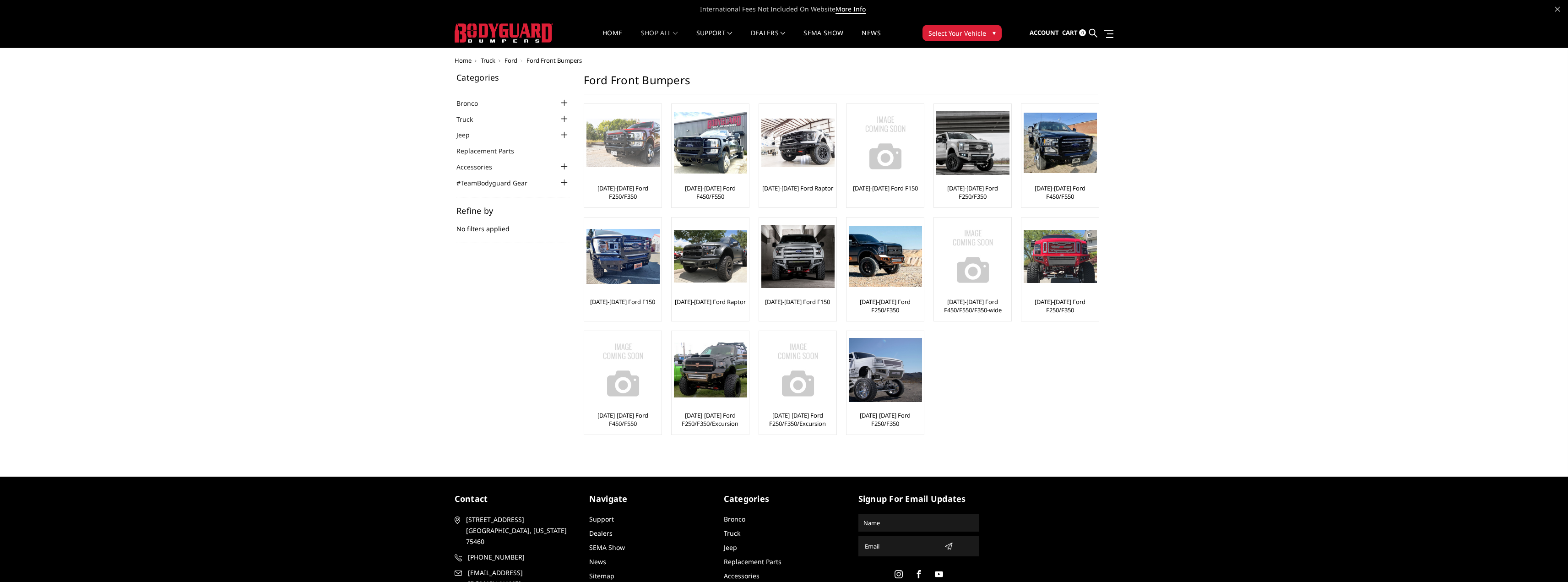
click at [644, 152] on img at bounding box center [623, 143] width 73 height 49
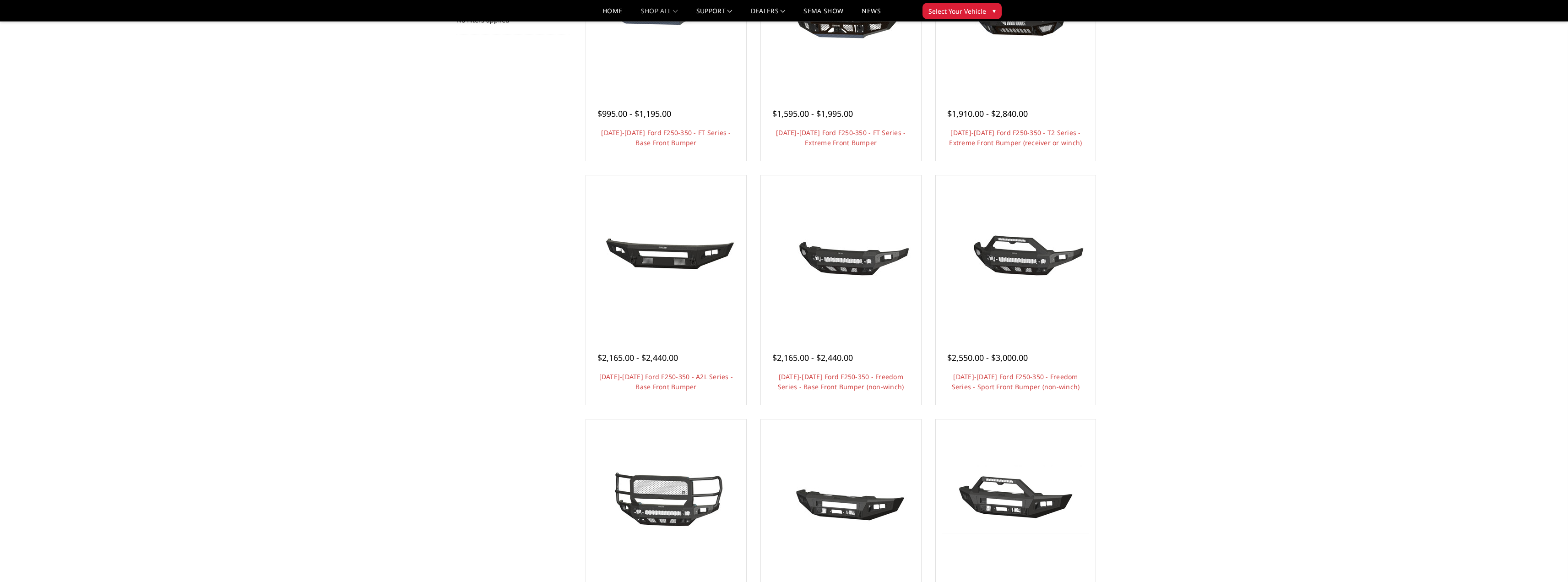
scroll to position [183, 0]
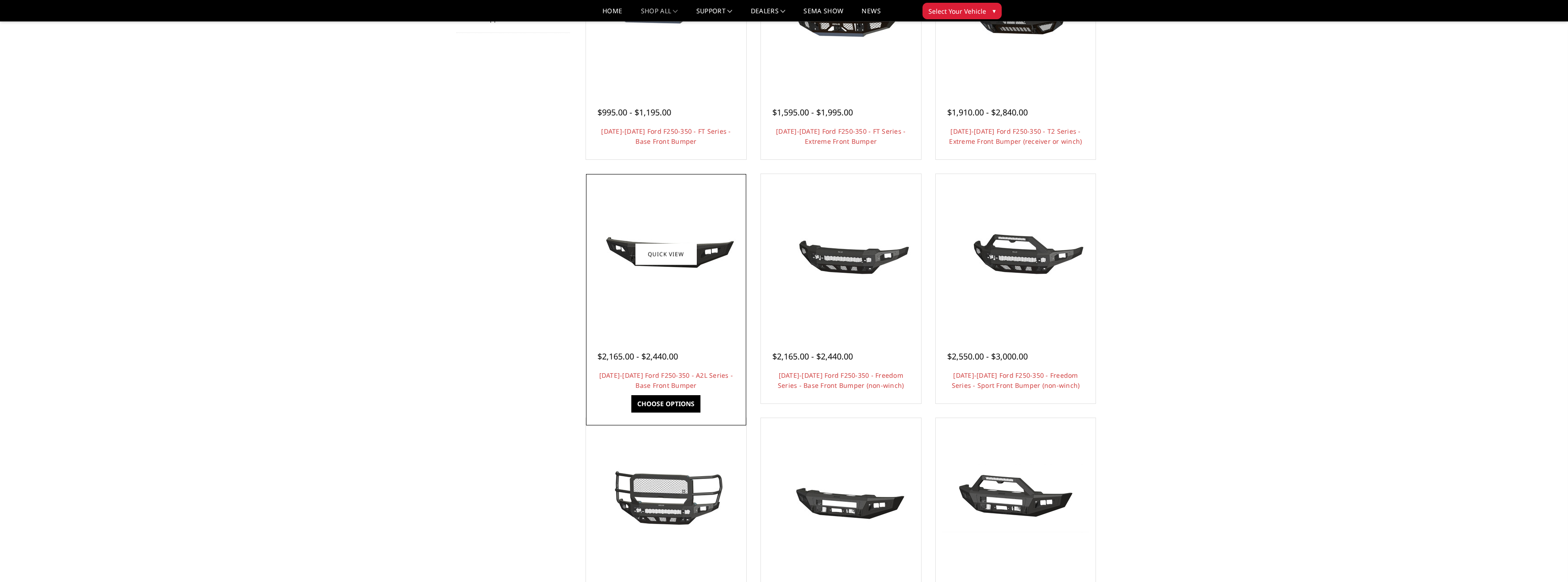
click at [679, 268] on img at bounding box center [666, 254] width 146 height 67
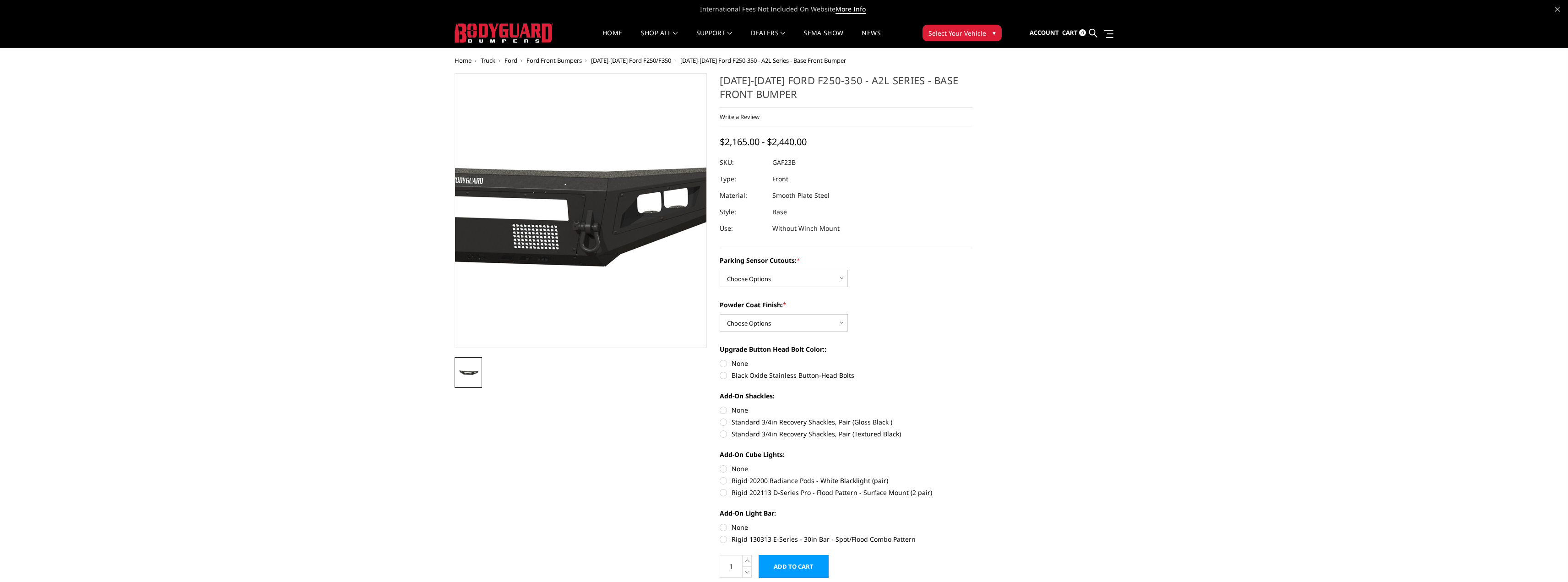
click at [656, 218] on img at bounding box center [482, 211] width 586 height 269
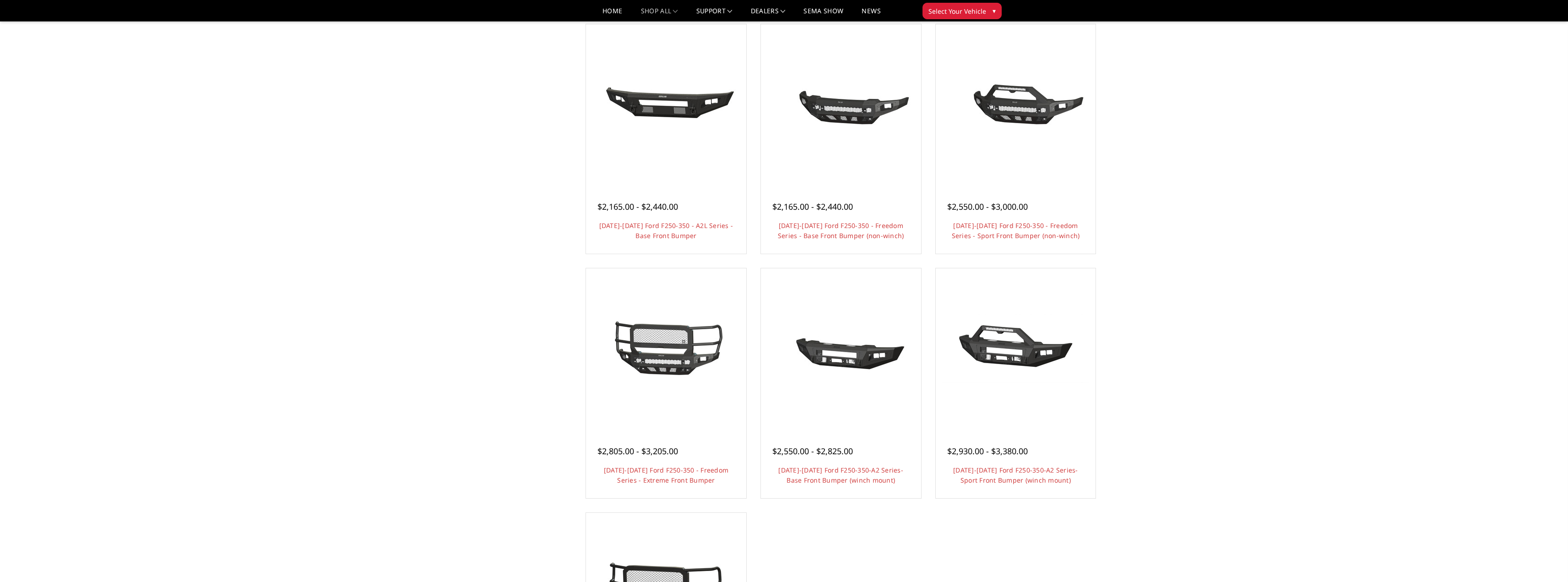
scroll to position [321, 0]
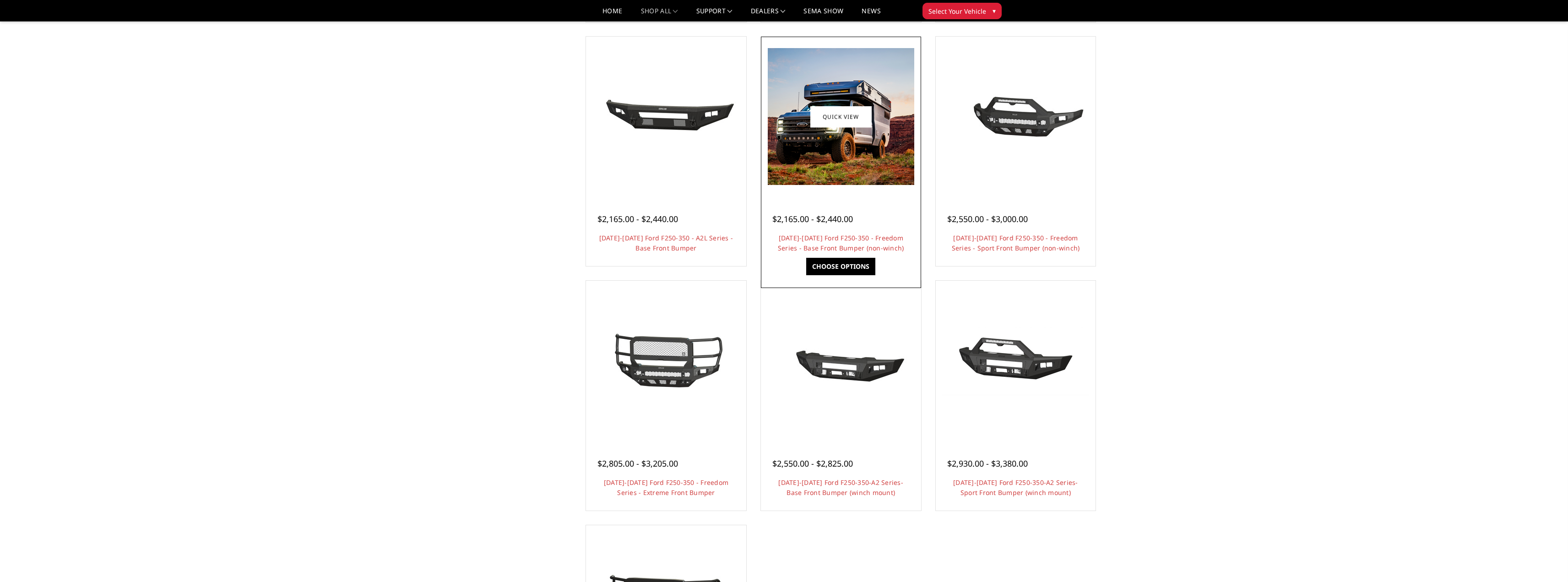
click at [807, 180] on img at bounding box center [840, 116] width 146 height 137
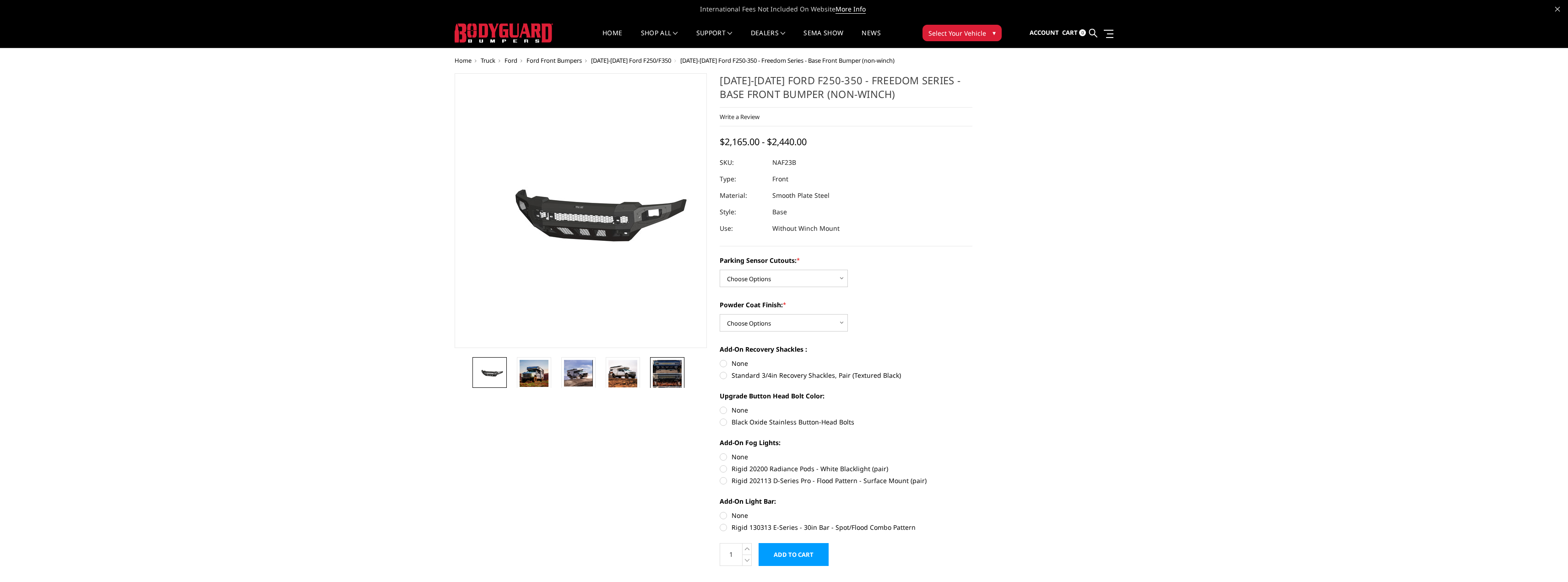
click at [662, 375] on img at bounding box center [667, 380] width 29 height 40
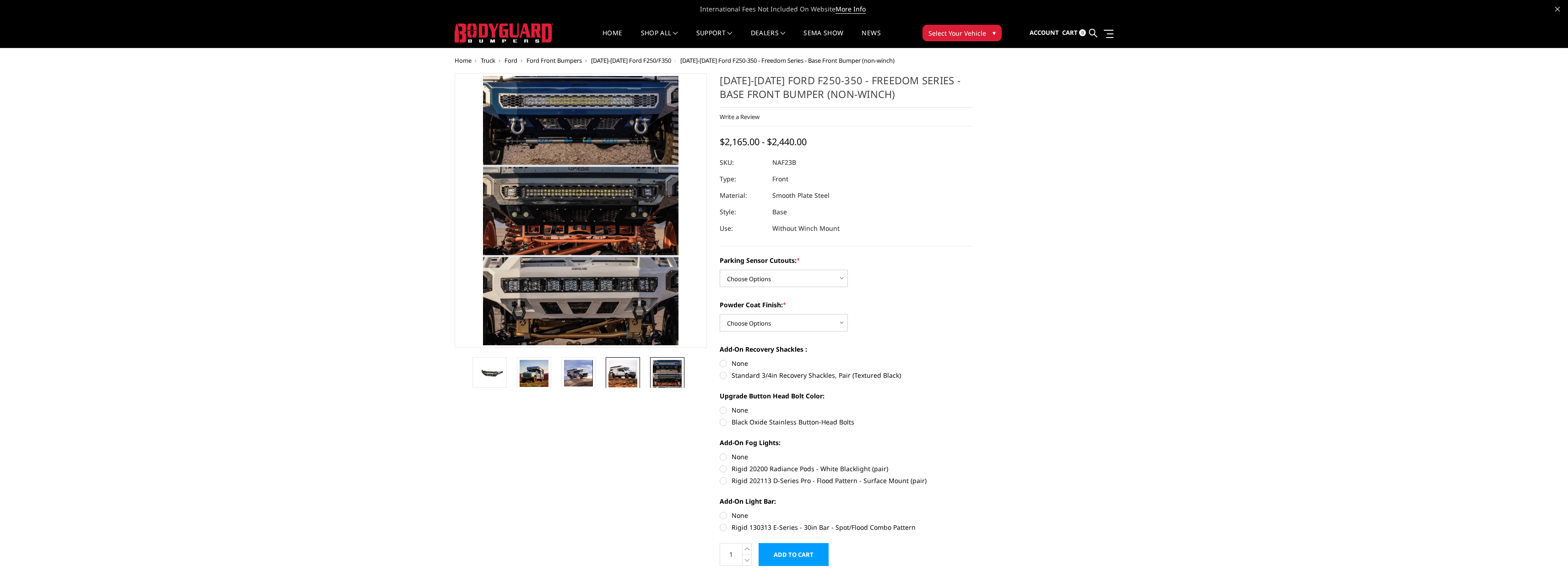
click at [626, 373] on img at bounding box center [623, 374] width 29 height 27
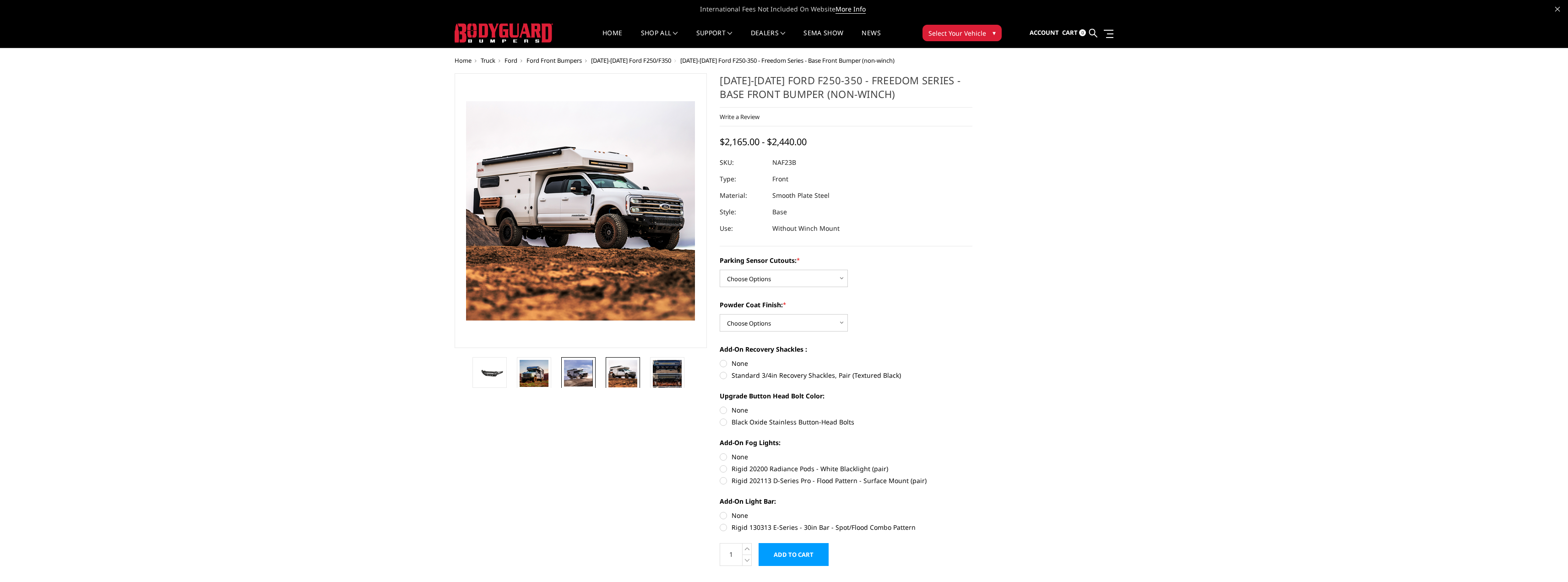
click at [572, 374] on img at bounding box center [579, 373] width 29 height 27
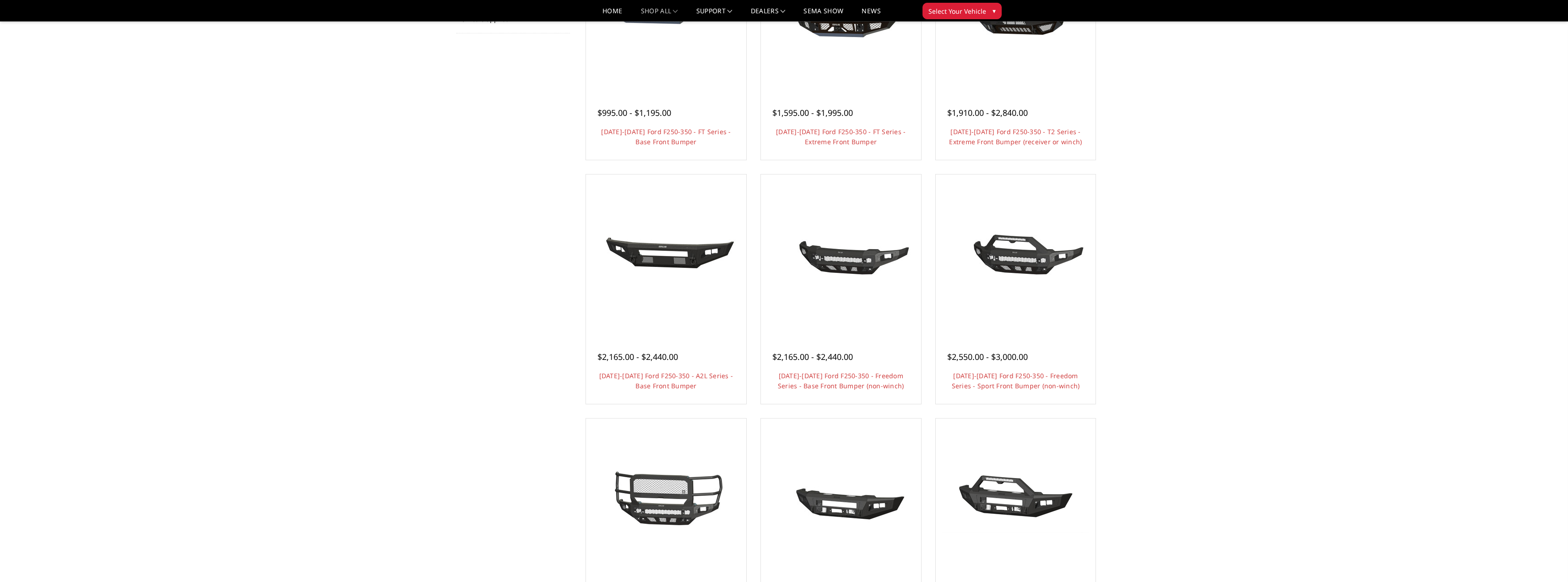
scroll to position [183, 0]
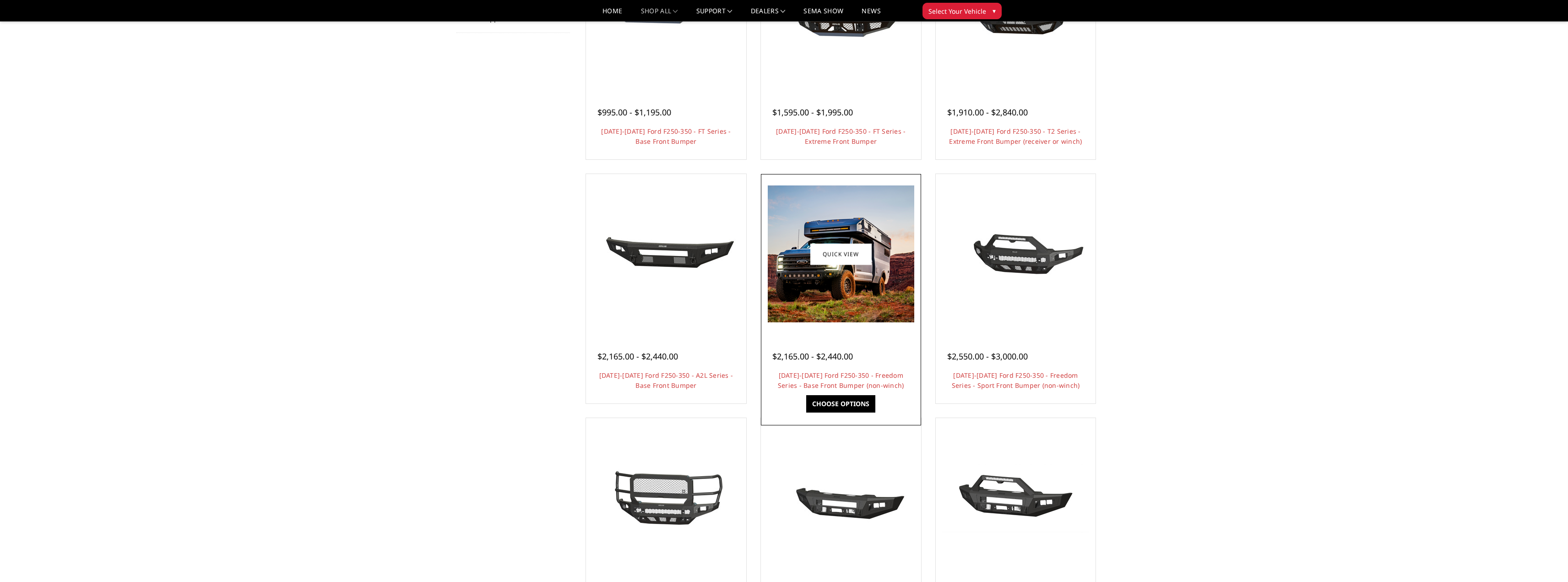
click at [882, 330] on div at bounding box center [840, 254] width 155 height 155
